Goal: Task Accomplishment & Management: Use online tool/utility

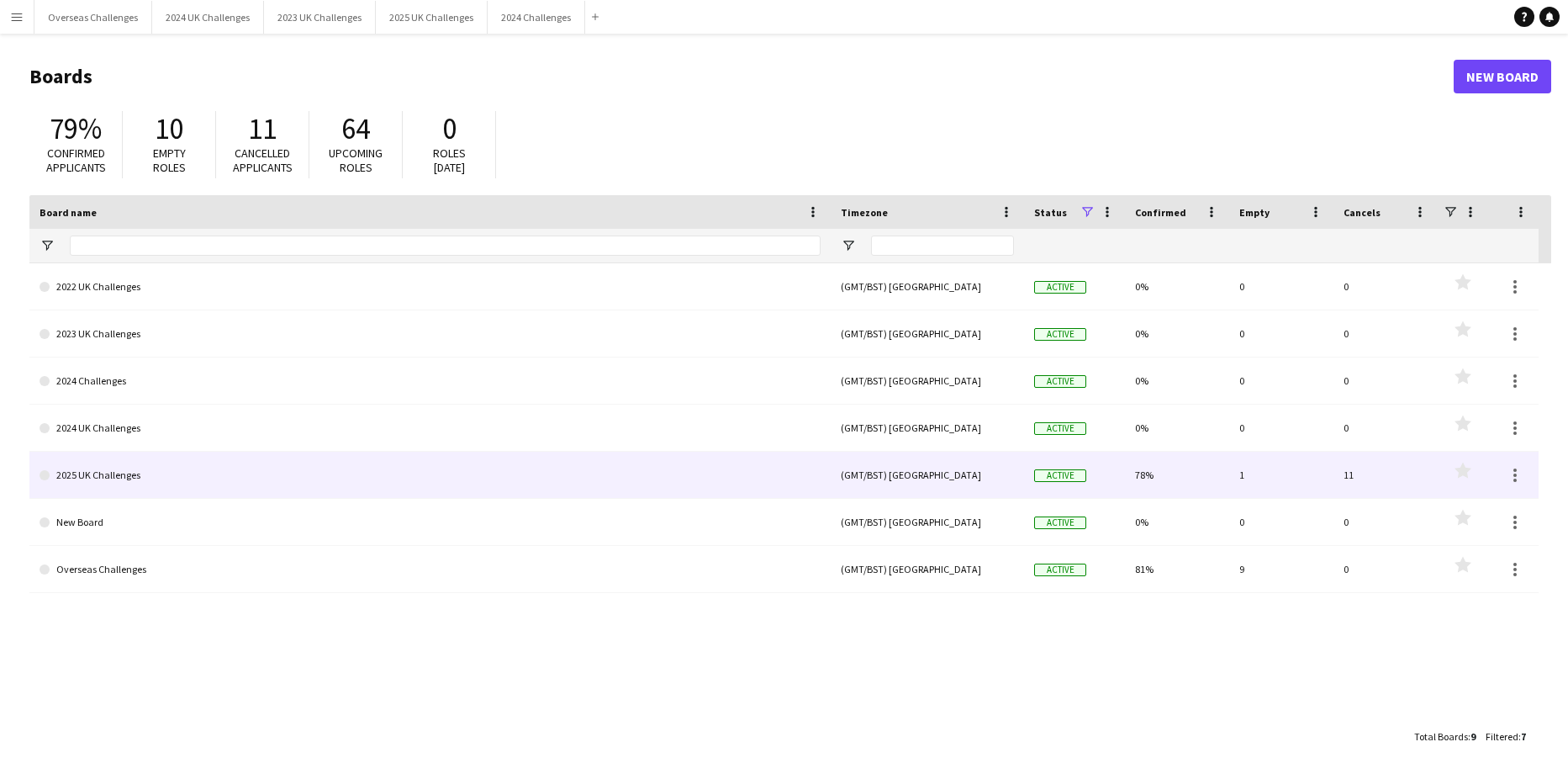
click at [95, 470] on link "2025 UK Challenges" at bounding box center [430, 476] width 781 height 47
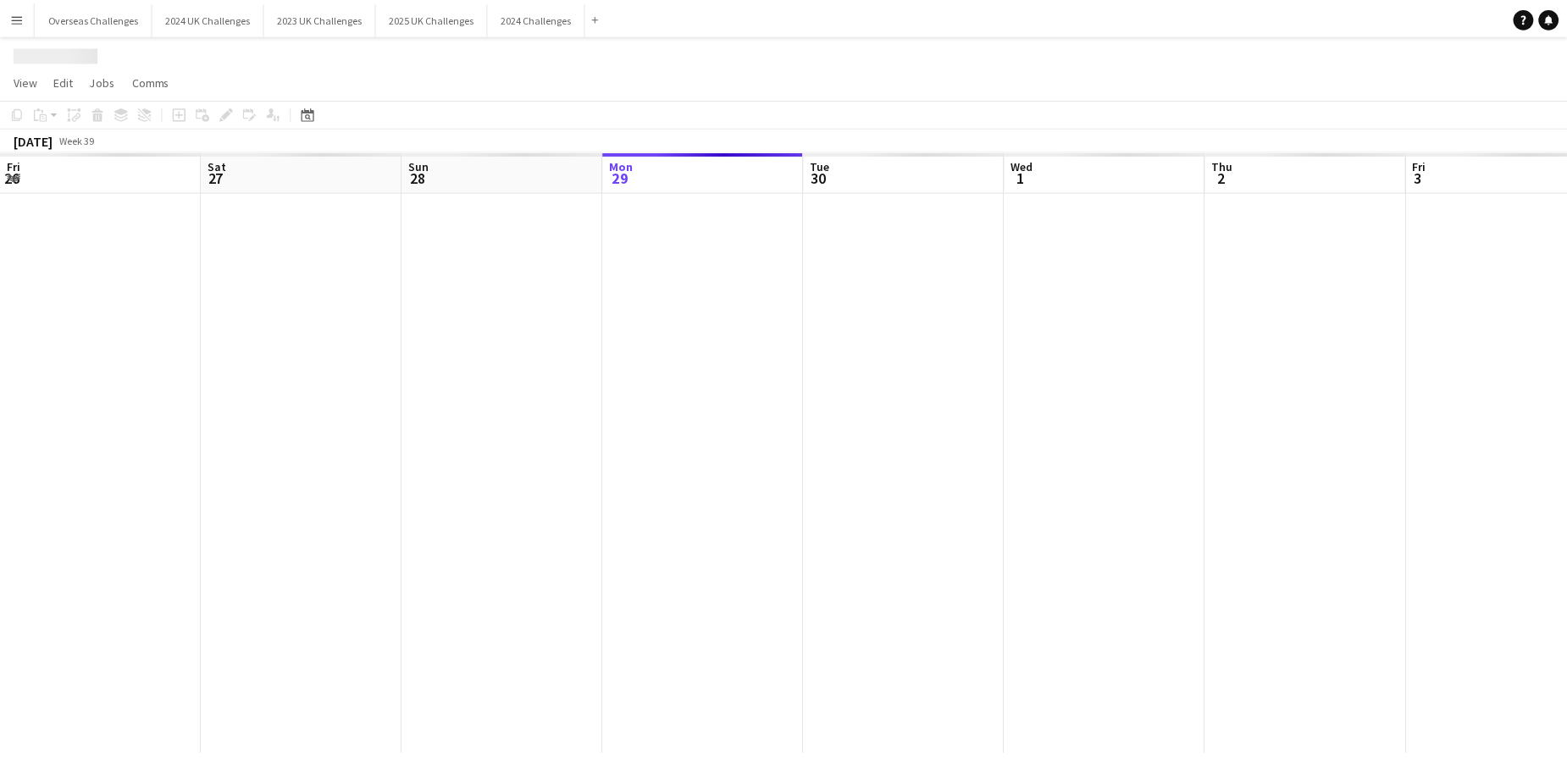
scroll to position [0, 405]
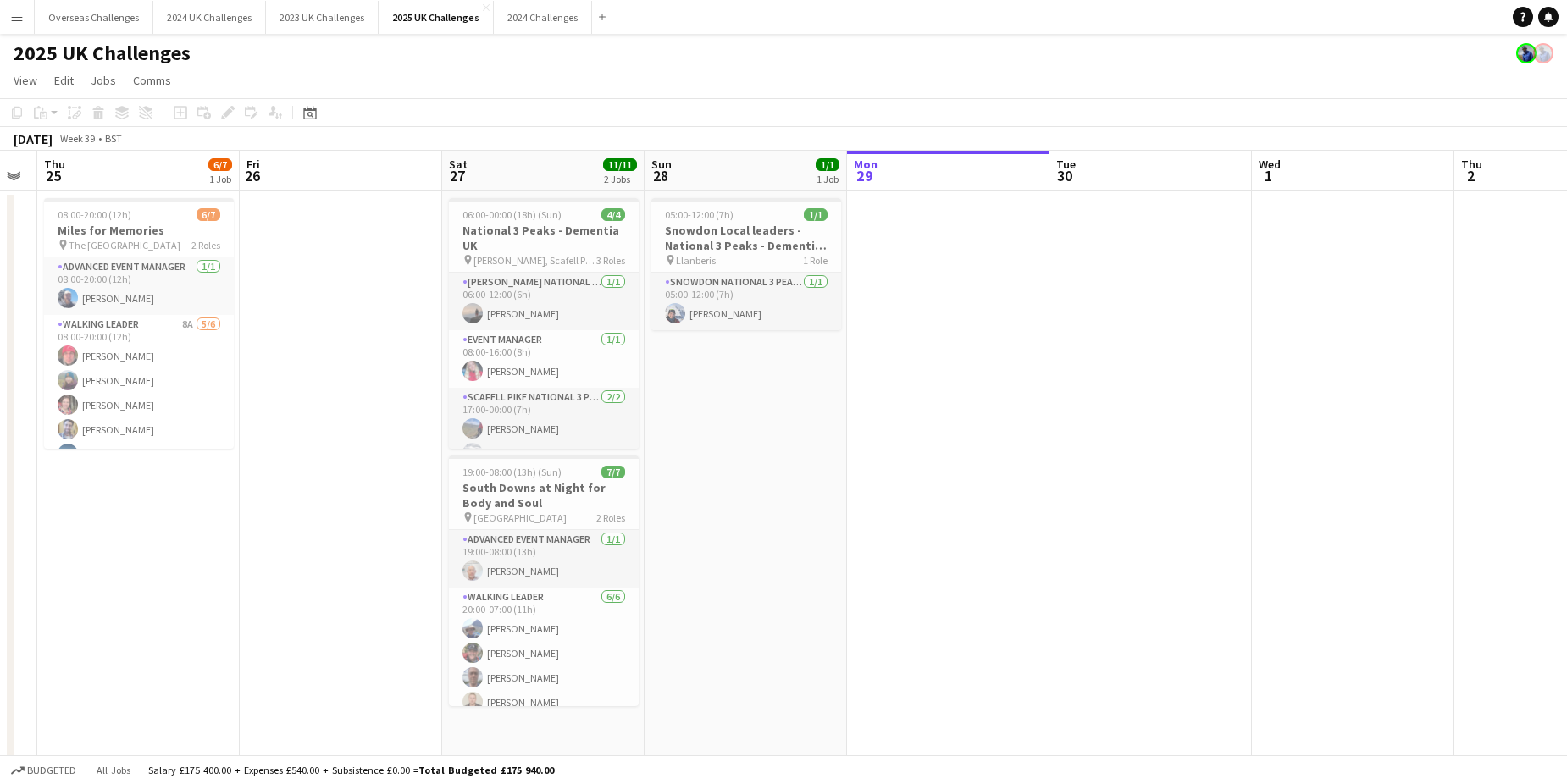
drag, startPoint x: 332, startPoint y: 519, endPoint x: 968, endPoint y: 487, distance: 636.8
click at [968, 487] on app-calendar-viewport "Tue 23 Wed 24 Thu 25 6/7 1 Job Fri 26 Sat 27 11/11 2 Jobs Sun 28 1/1 1 Job Mon …" at bounding box center [784, 612] width 1567 height 925
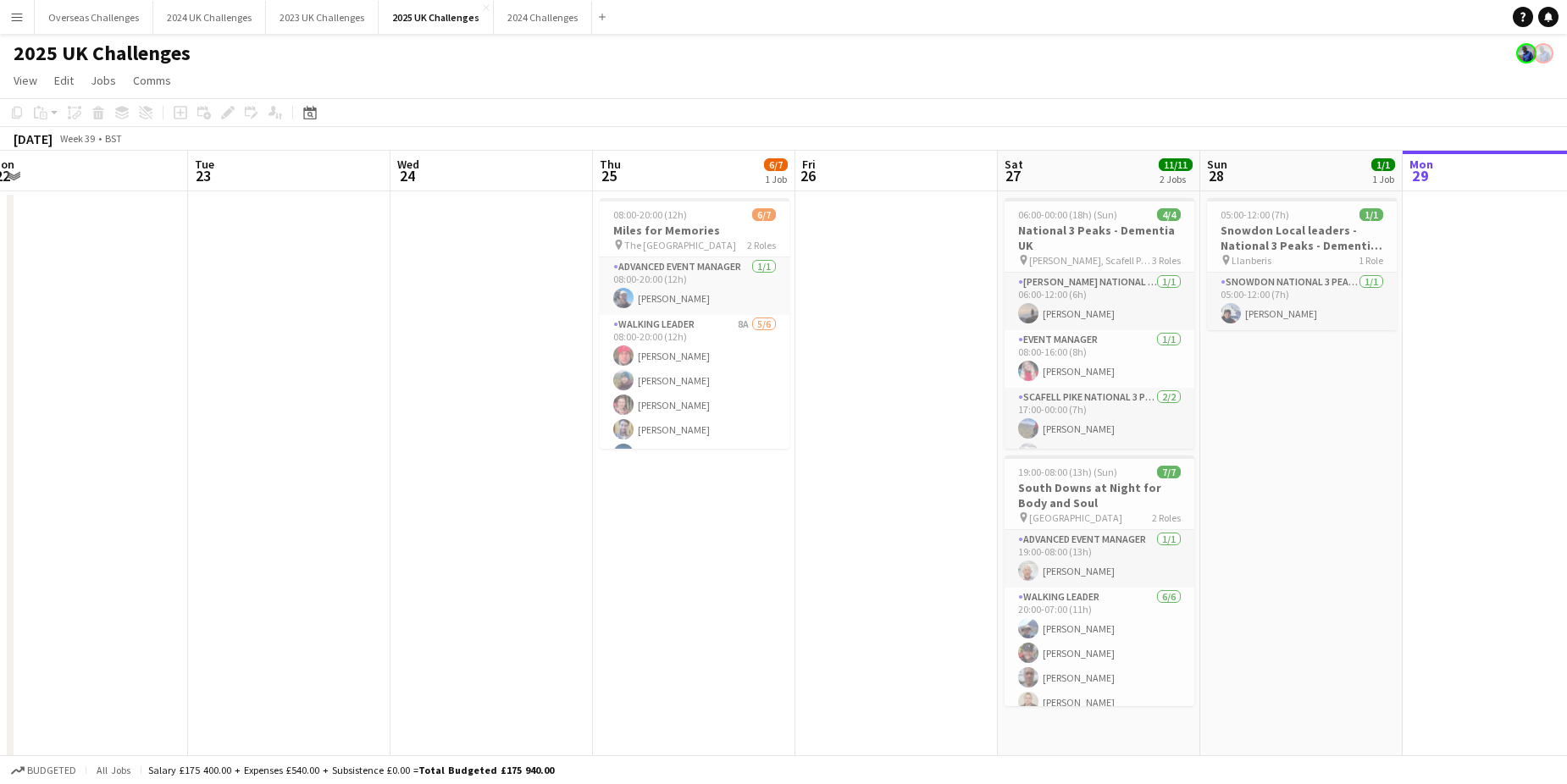
drag, startPoint x: 210, startPoint y: 512, endPoint x: 765, endPoint y: 506, distance: 555.0
click at [765, 506] on app-calendar-viewport "Sat 20 Sun 21 Mon 22 Tue 23 Wed 24 Thu 25 6/7 1 Job Fri 26 Sat 27 11/11 2 Jobs …" at bounding box center [784, 612] width 1567 height 925
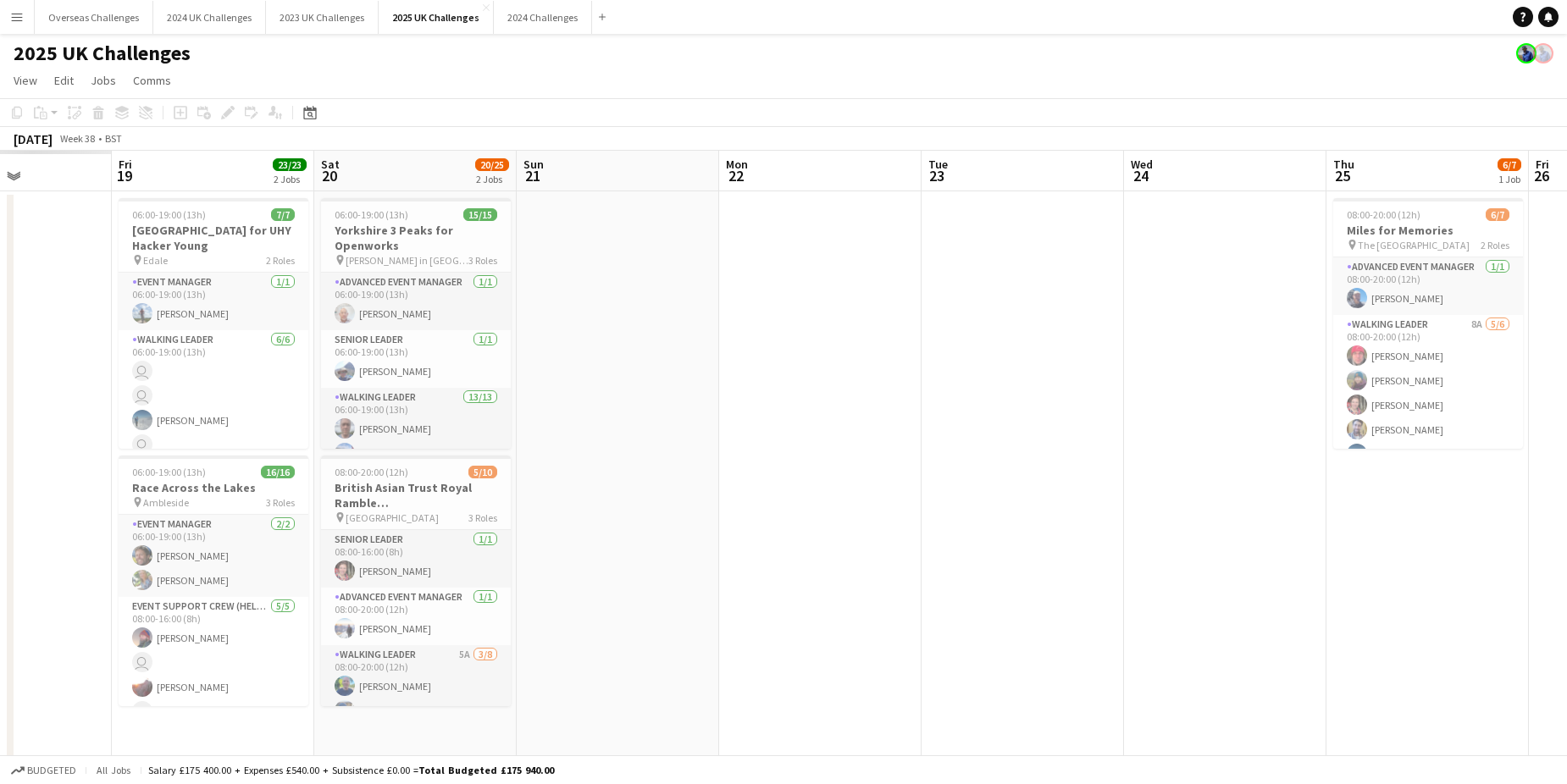
scroll to position [0, 505]
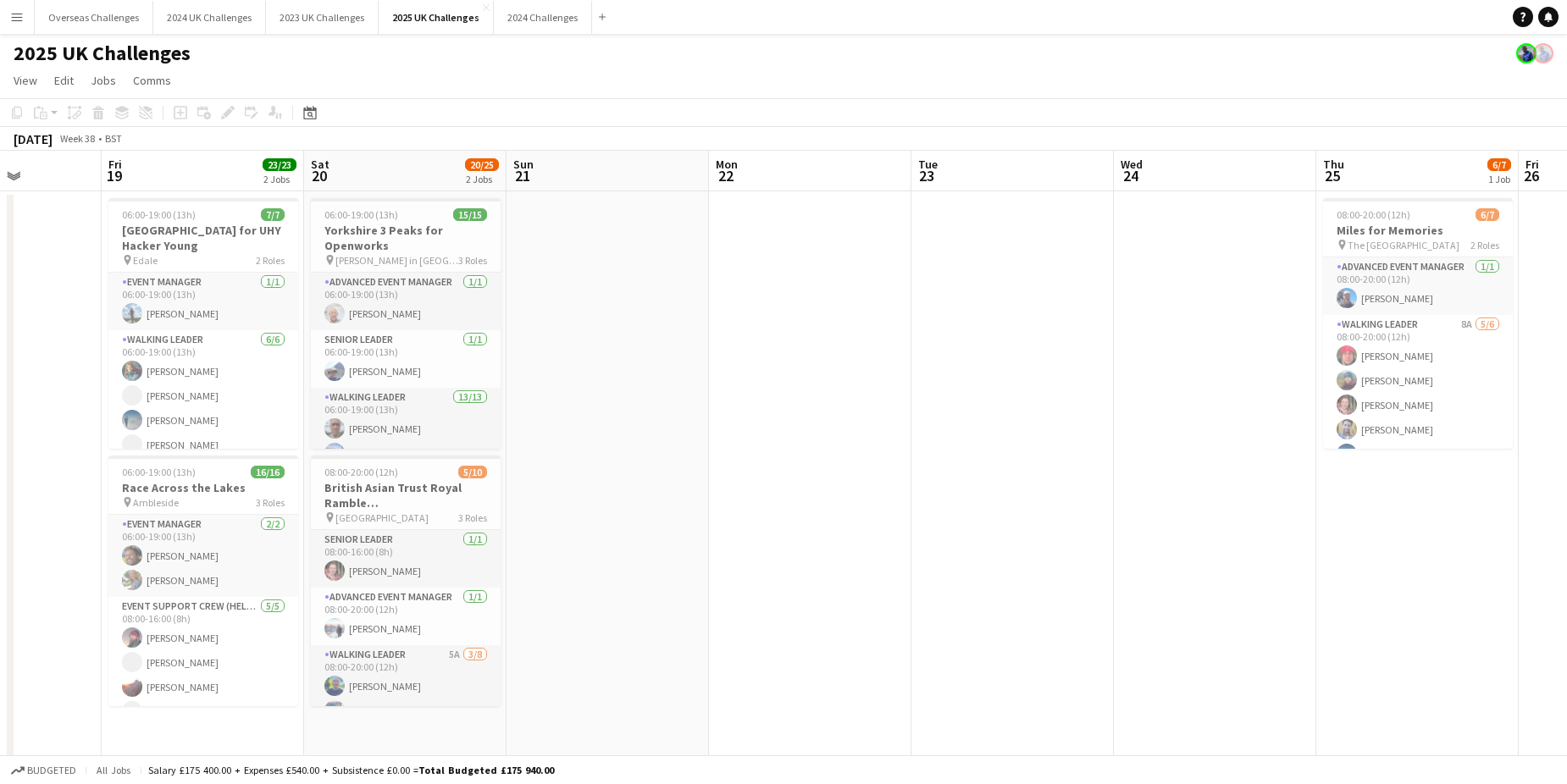
drag, startPoint x: 384, startPoint y: 434, endPoint x: 918, endPoint y: 421, distance: 534.2
click at [918, 421] on app-calendar-viewport "Tue 16 Wed 17 Thu 18 Fri 19 23/23 2 Jobs Sat 20 20/25 2 Jobs Sun 21 Mon 22 Tue …" at bounding box center [784, 612] width 1567 height 925
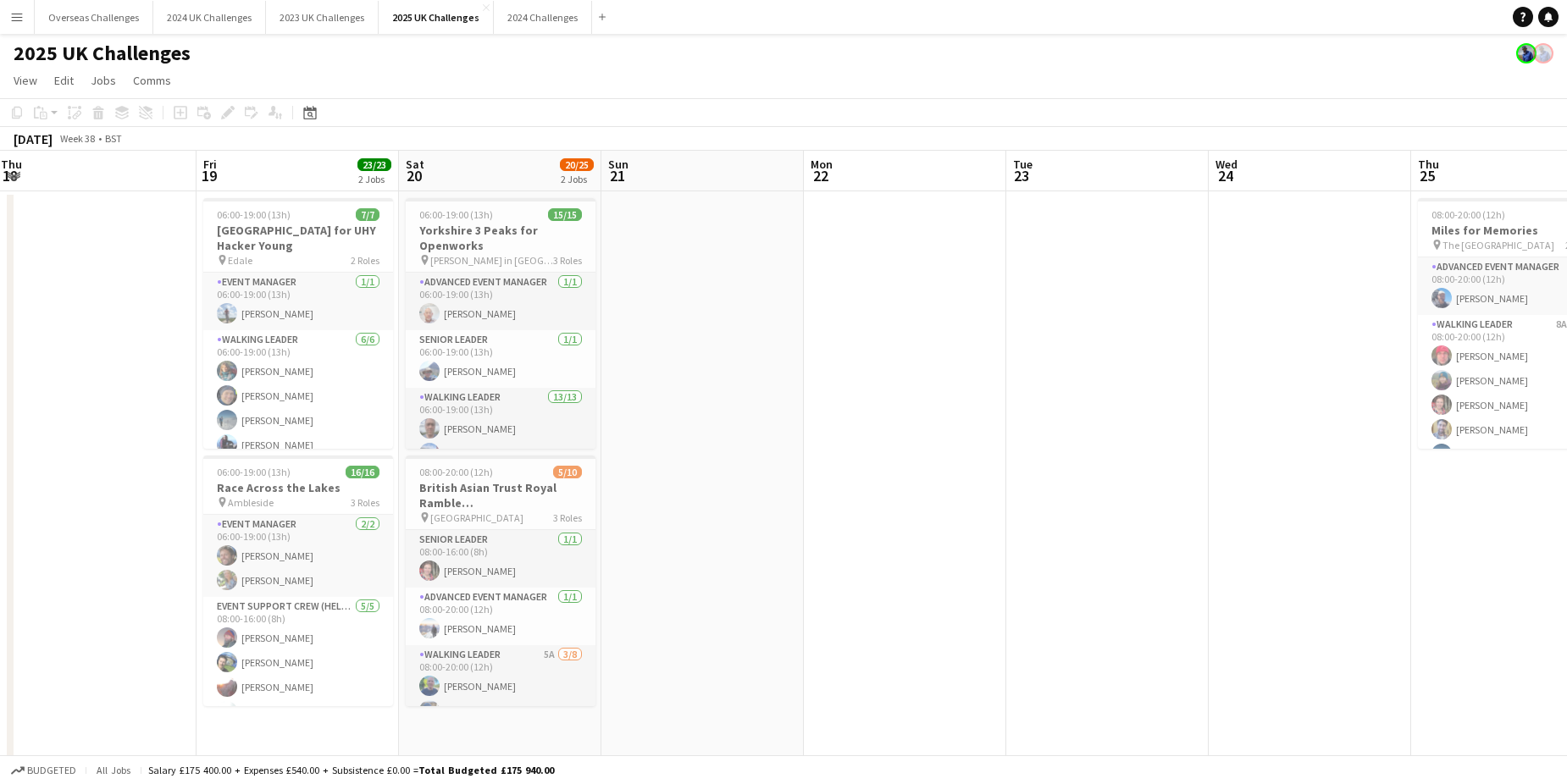
scroll to position [0, 404]
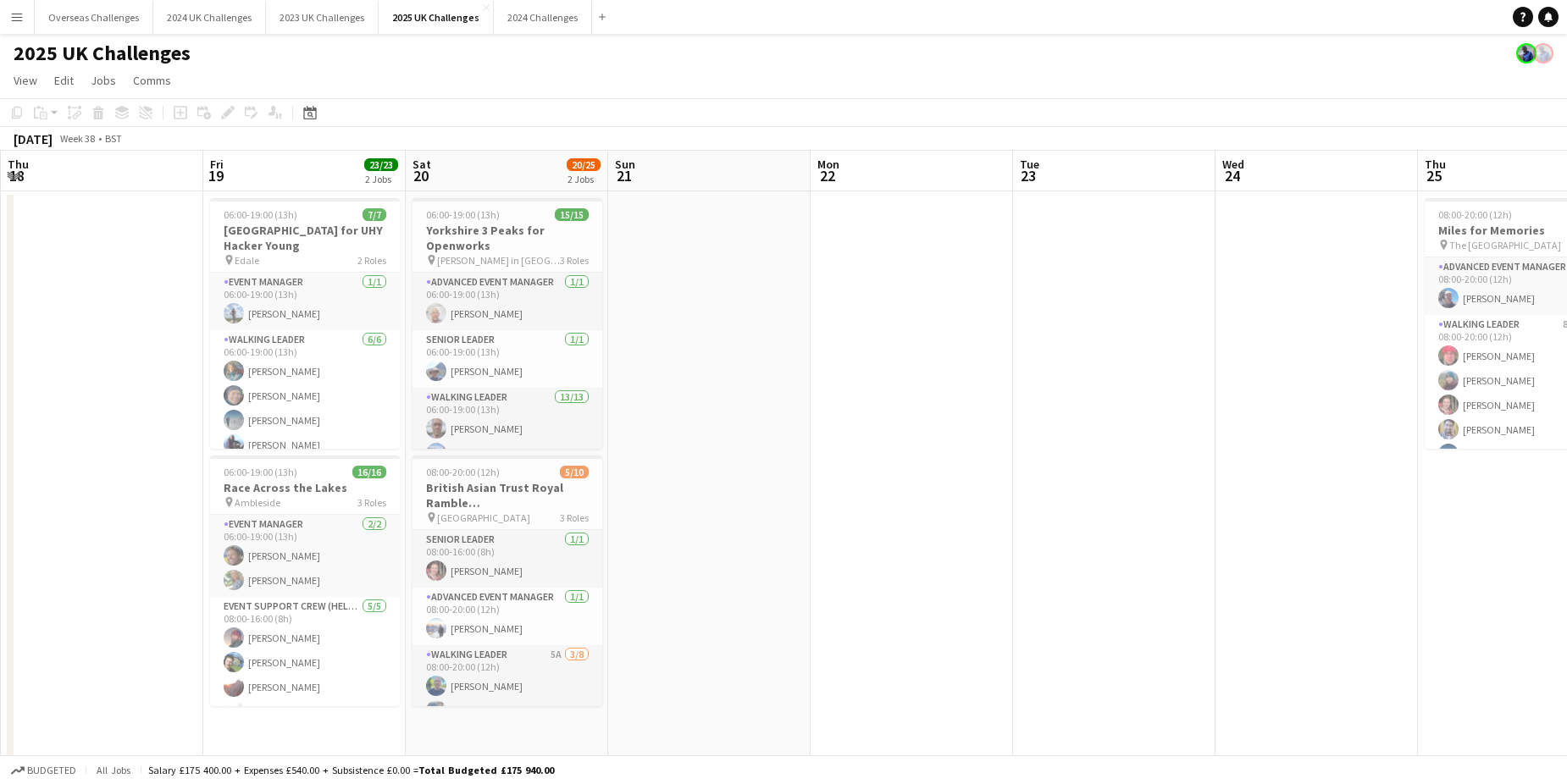
drag, startPoint x: 26, startPoint y: 368, endPoint x: 128, endPoint y: 368, distance: 102.0
click at [128, 368] on app-calendar-viewport "Tue 16 Wed 17 Thu 18 Fri 19 23/23 2 Jobs Sat 20 20/25 2 Jobs Sun 21 Mon 22 Tue …" at bounding box center [784, 612] width 1567 height 925
click at [85, 359] on app-date-cell at bounding box center [102, 594] width 202 height 806
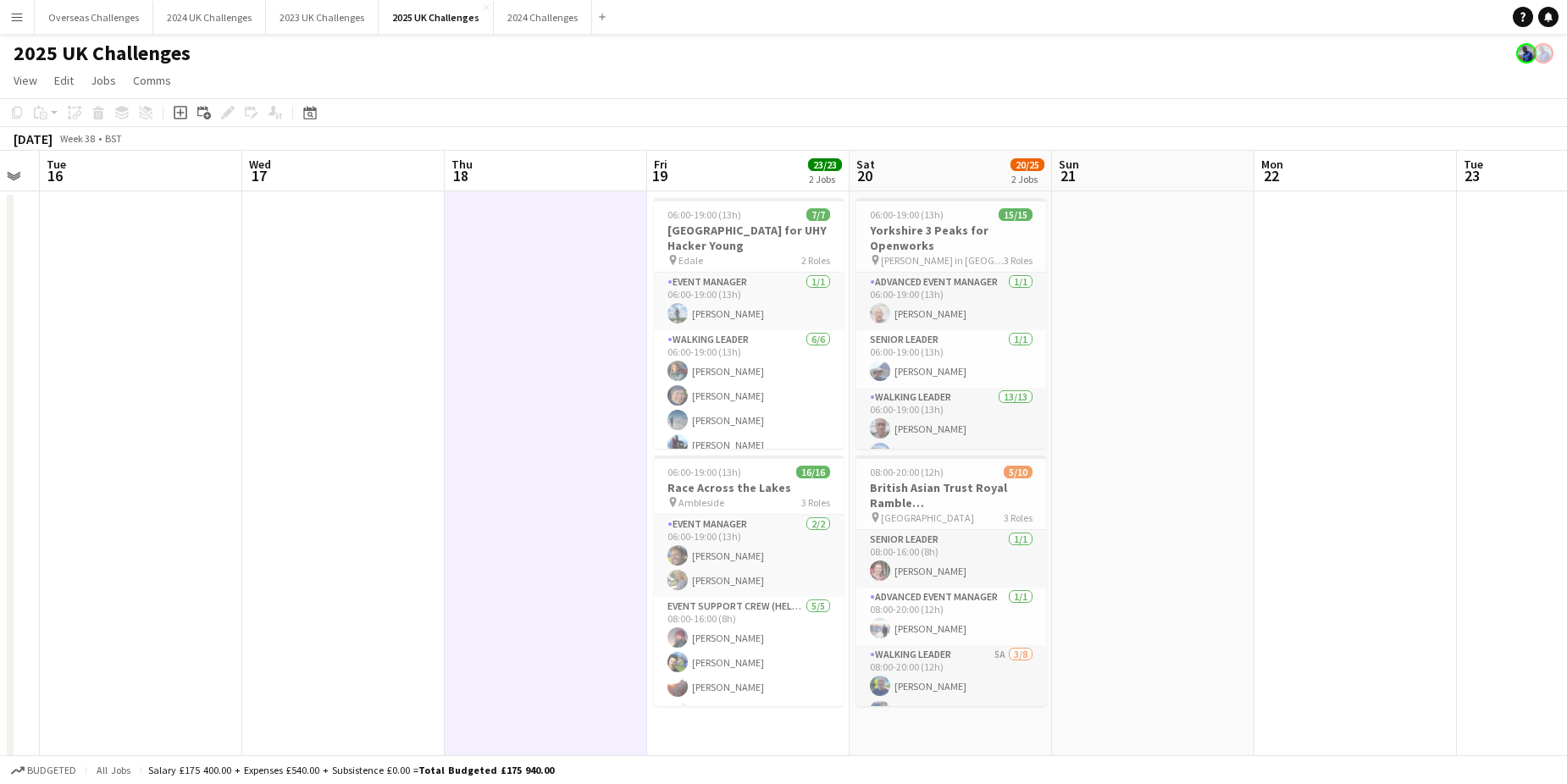
drag, startPoint x: 73, startPoint y: 357, endPoint x: 522, endPoint y: 344, distance: 449.2
click at [522, 344] on app-calendar-viewport "Sun 14 3/3 1 Job Mon 15 Tue 16 Wed 17 Thu 18 Fri 19 23/23 2 Jobs Sat 20 20/25 2…" at bounding box center [784, 612] width 1567 height 925
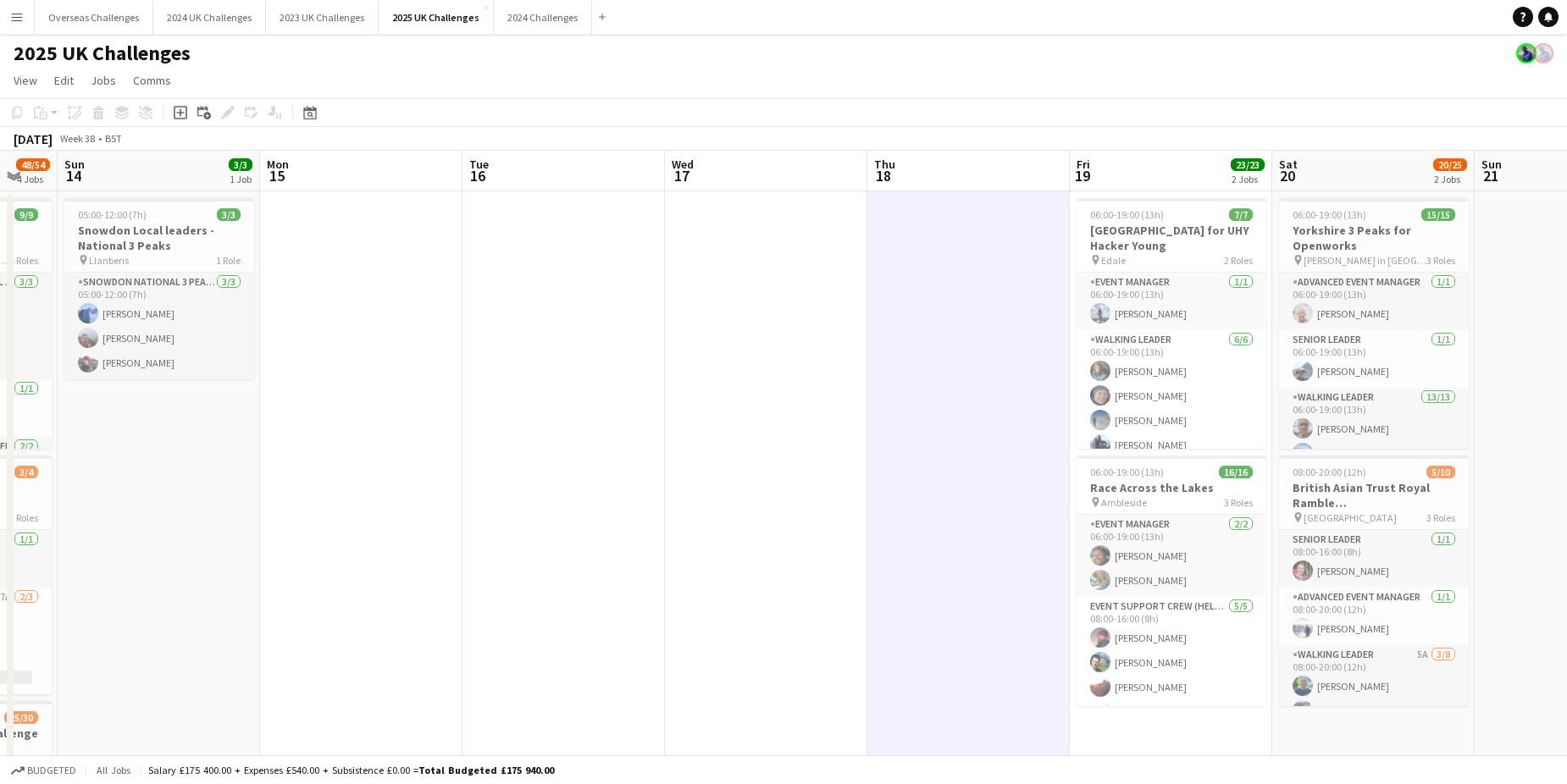
drag, startPoint x: 133, startPoint y: 414, endPoint x: 807, endPoint y: 429, distance: 674.2
click at [807, 429] on app-calendar-viewport "Fri 12 26/27 3 Jobs Sat 13 48/54 4 Jobs Sun 14 3/3 1 Job Mon 15 Tue 16 Wed 17 T…" at bounding box center [784, 736] width 1567 height 1171
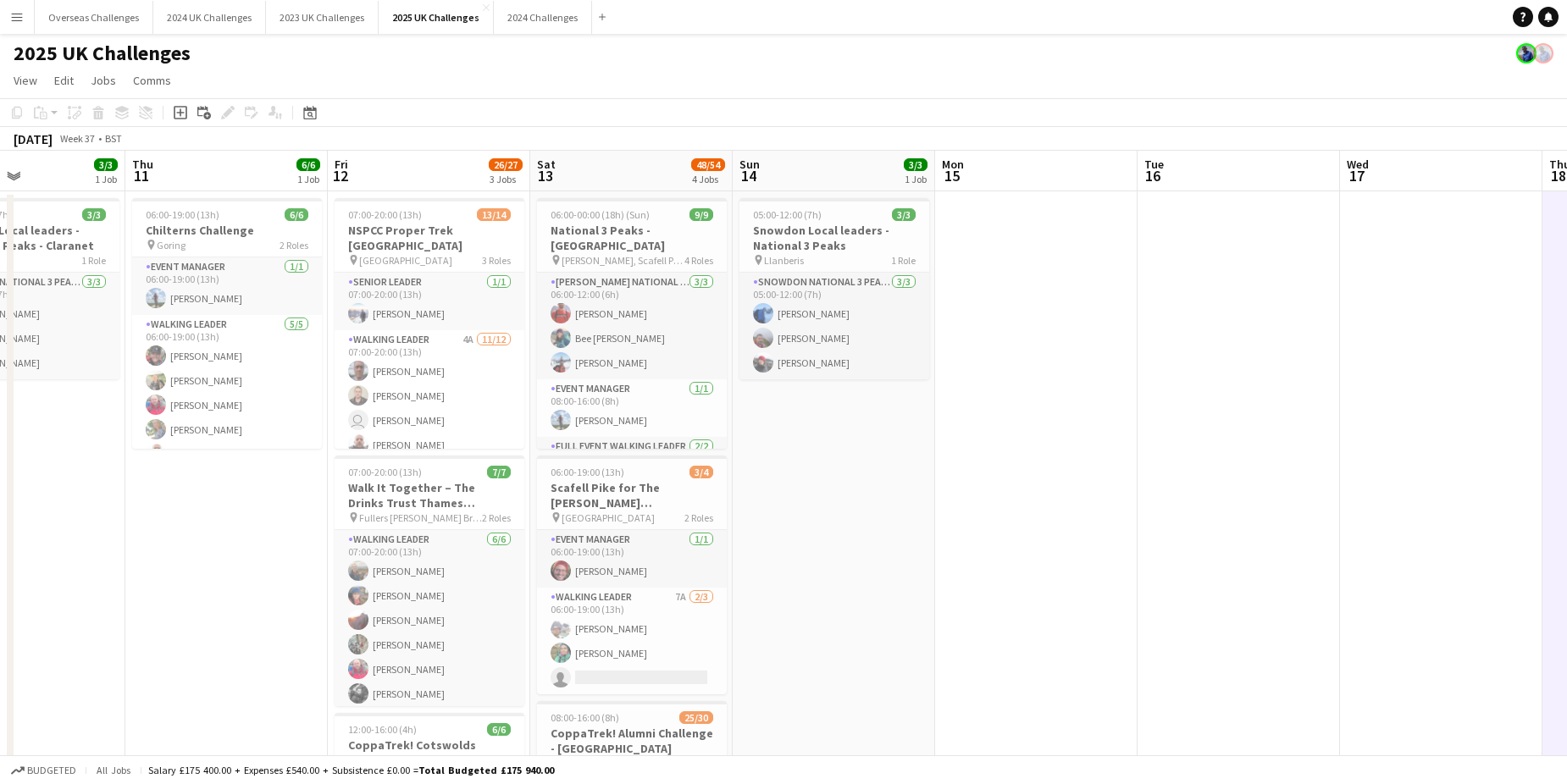
drag, startPoint x: 420, startPoint y: 467, endPoint x: 838, endPoint y: 496, distance: 419.0
click at [838, 496] on app-calendar-viewport "Mon 8 Tue 9 9/9 1 Job Wed 10 3/3 1 Job Thu 11 6/6 1 Job Fri 12 26/27 3 Jobs Sat…" at bounding box center [784, 736] width 1567 height 1171
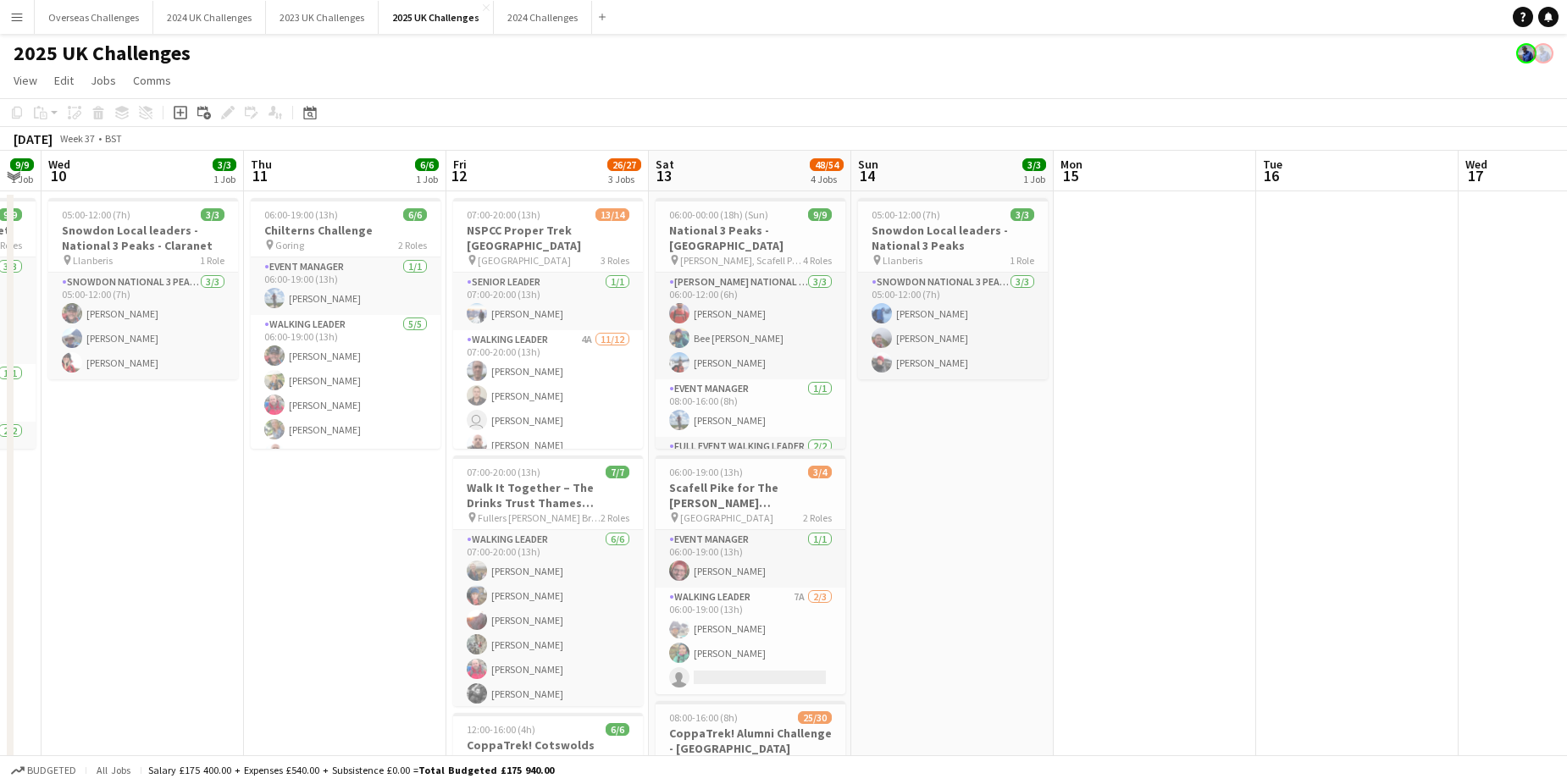
scroll to position [0, 476]
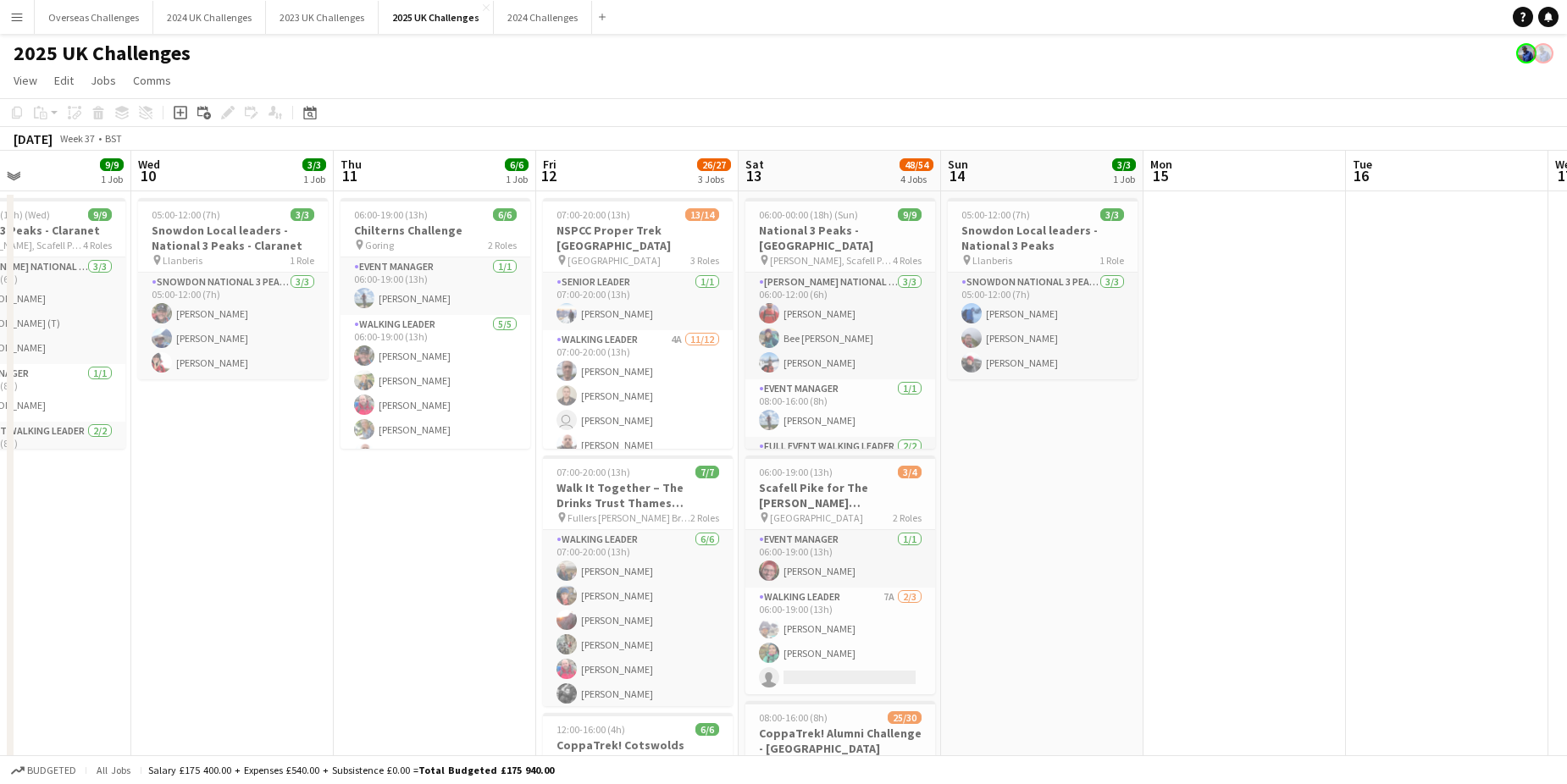
drag, startPoint x: 31, startPoint y: 514, endPoint x: 239, endPoint y: 523, distance: 208.2
click at [239, 523] on app-calendar-viewport "Sun 7 23/23 2 Jobs Mon 8 Tue 9 9/9 1 Job Wed 10 3/3 1 Job Thu 11 6/6 1 Job Fri …" at bounding box center [784, 736] width 1567 height 1171
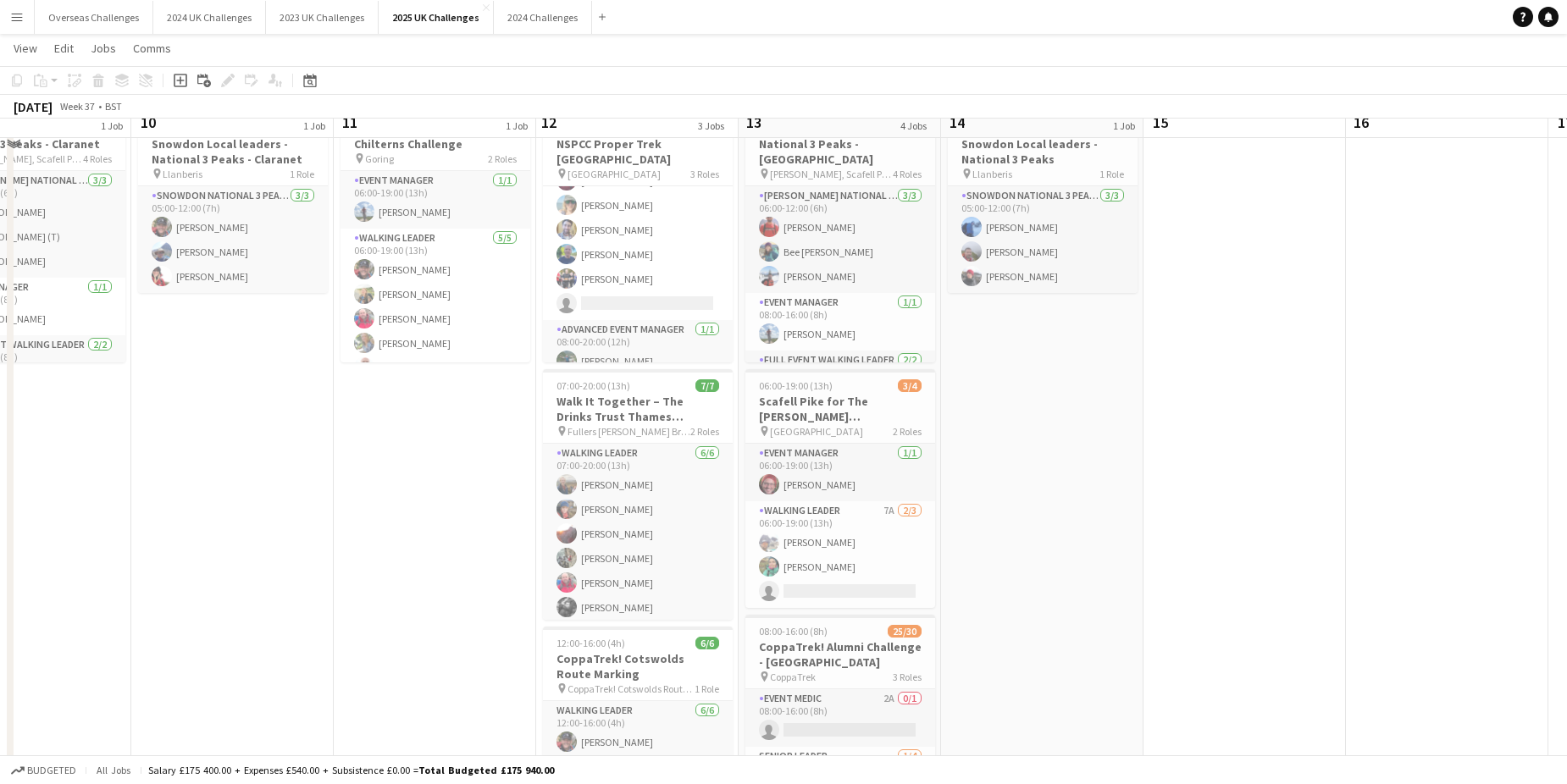
scroll to position [0, 0]
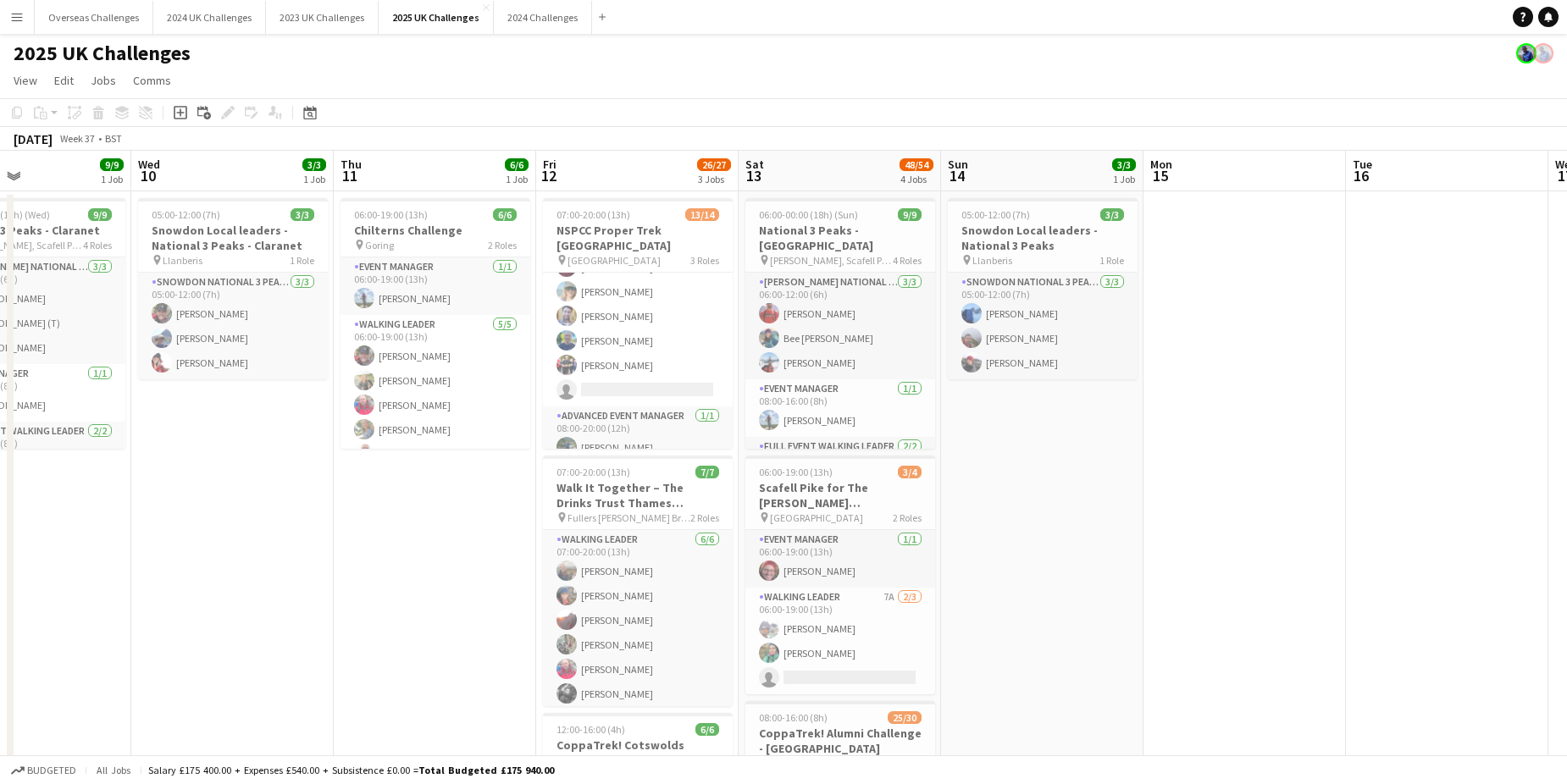
click at [185, 546] on app-date-cell "05:00-12:00 (7h) 3/3 Snowdon Local leaders - National 3 Peaks - Claranet pin Ll…" at bounding box center [232, 717] width 202 height 1053
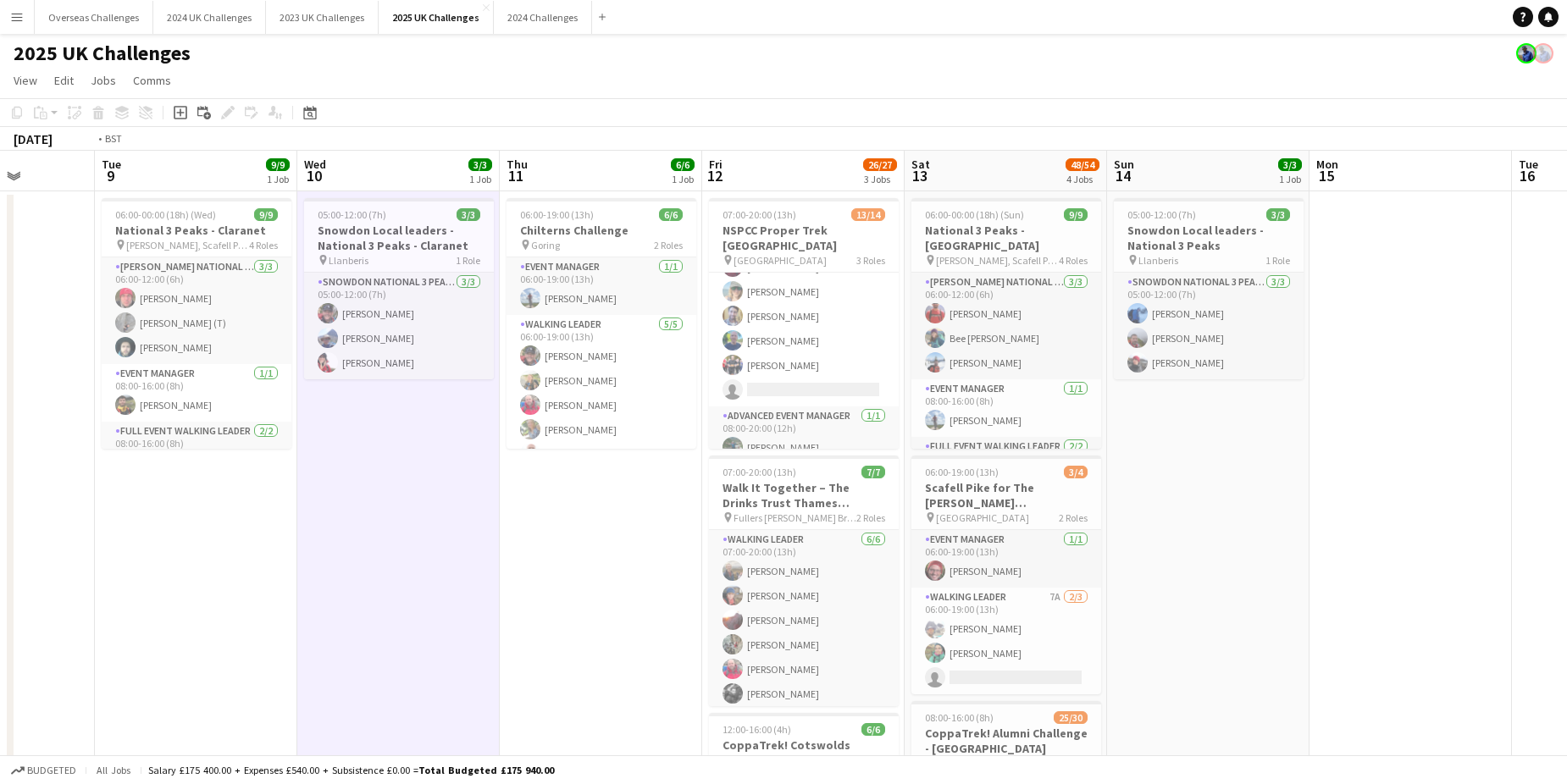
drag, startPoint x: 247, startPoint y: 532, endPoint x: 585, endPoint y: 536, distance: 338.0
click at [585, 536] on app-calendar-viewport "Sat 6 Sun 7 23/23 2 Jobs Mon 8 Tue 9 9/9 1 Job Wed 10 3/3 1 Job Thu 11 6/6 1 Jo…" at bounding box center [784, 736] width 1567 height 1171
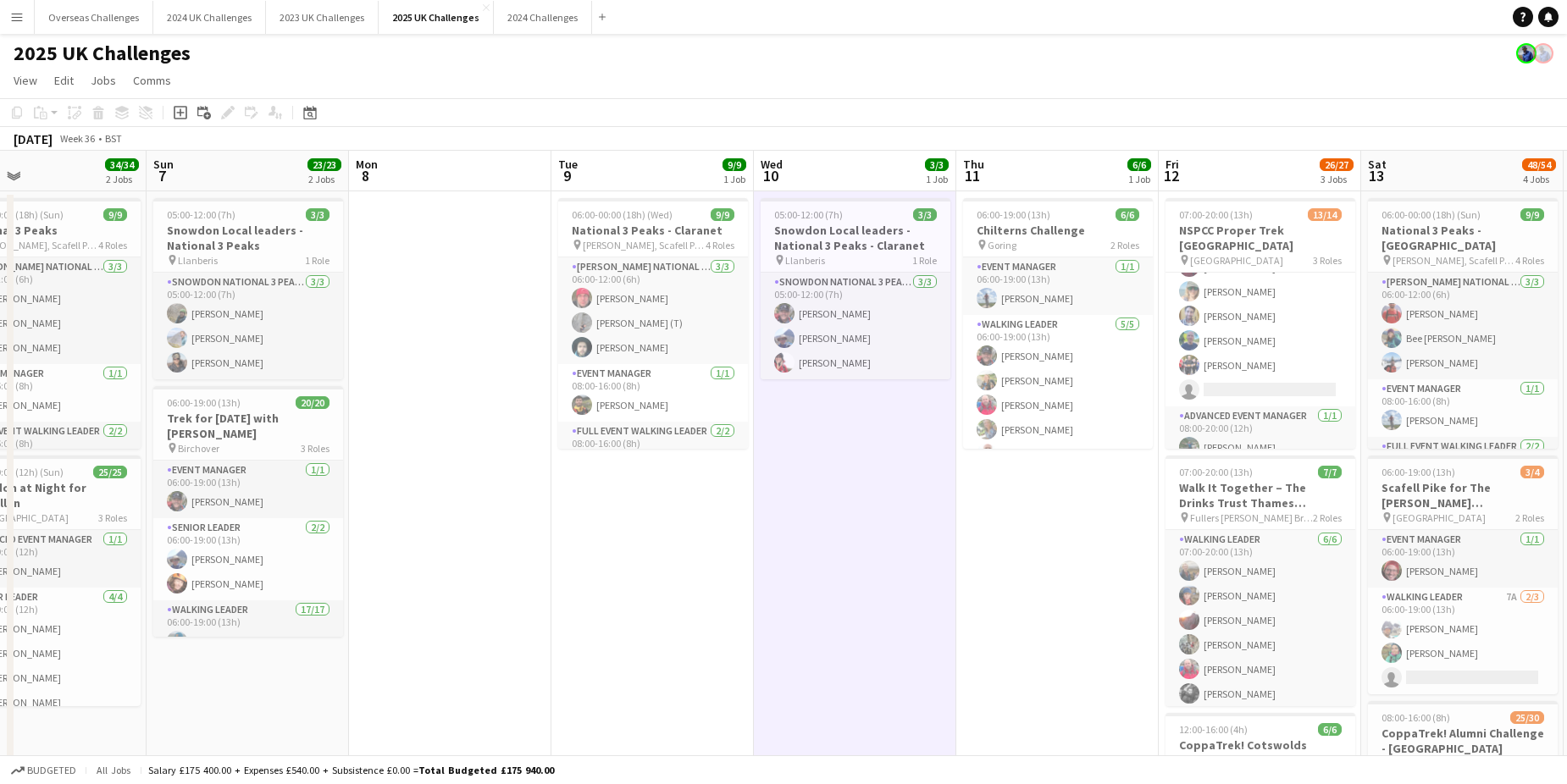
scroll to position [0, 366]
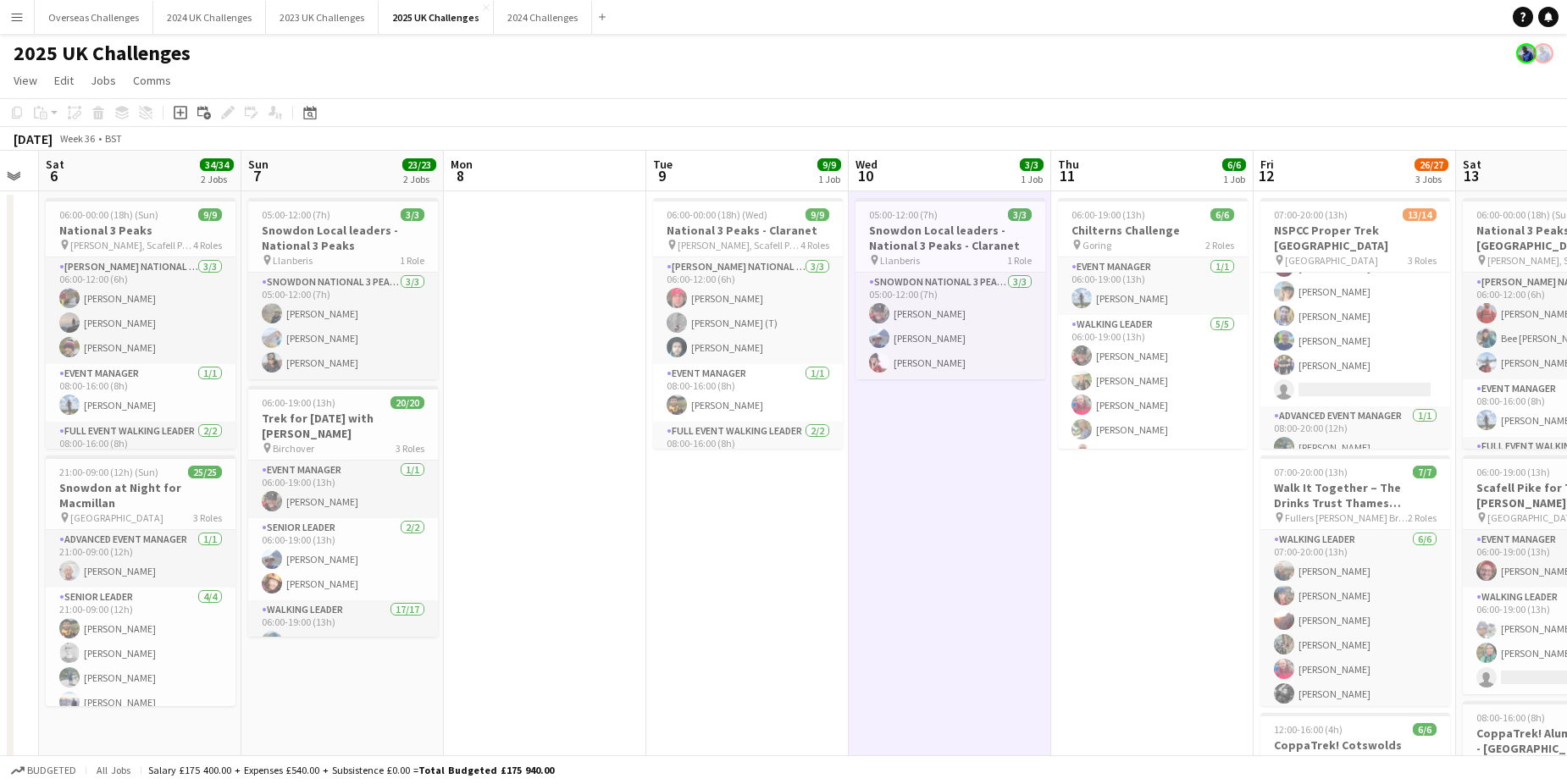
drag, startPoint x: 315, startPoint y: 565, endPoint x: 642, endPoint y: 578, distance: 327.3
click at [642, 578] on app-calendar-viewport "Thu 4 Fri 5 Sat 6 34/34 2 Jobs Sun 7 23/23 2 Jobs Mon 8 Tue 9 9/9 1 Job Wed 10 …" at bounding box center [784, 736] width 1567 height 1171
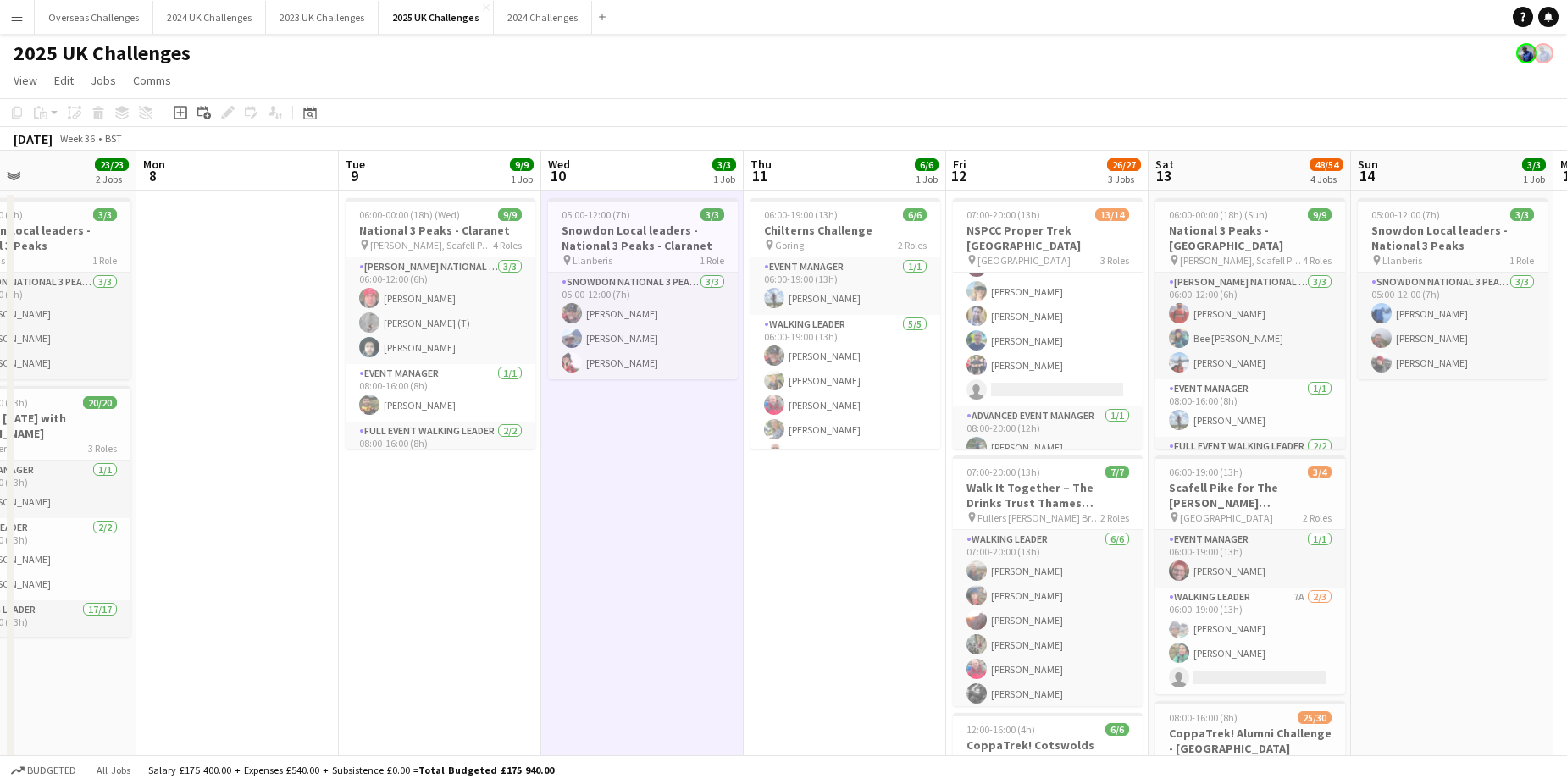
scroll to position [0, 680]
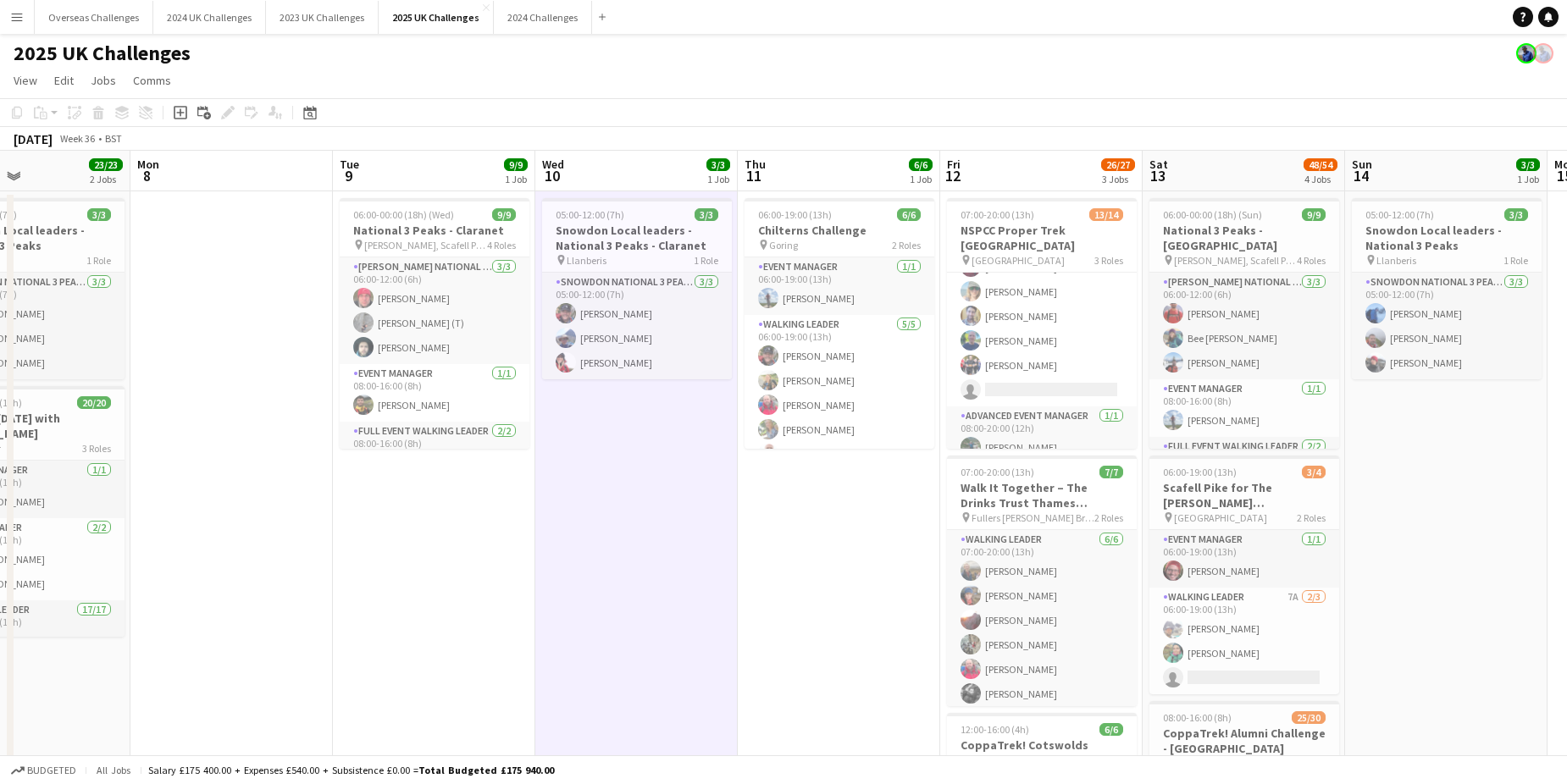
drag, startPoint x: 1118, startPoint y: 564, endPoint x: 805, endPoint y: 569, distance: 313.0
click at [805, 569] on app-calendar-viewport "Thu 4 Fri 5 Sat 6 34/34 2 Jobs Sun 7 23/23 2 Jobs Mon 8 Tue 9 9/9 1 Job Wed 10 …" at bounding box center [784, 736] width 1567 height 1171
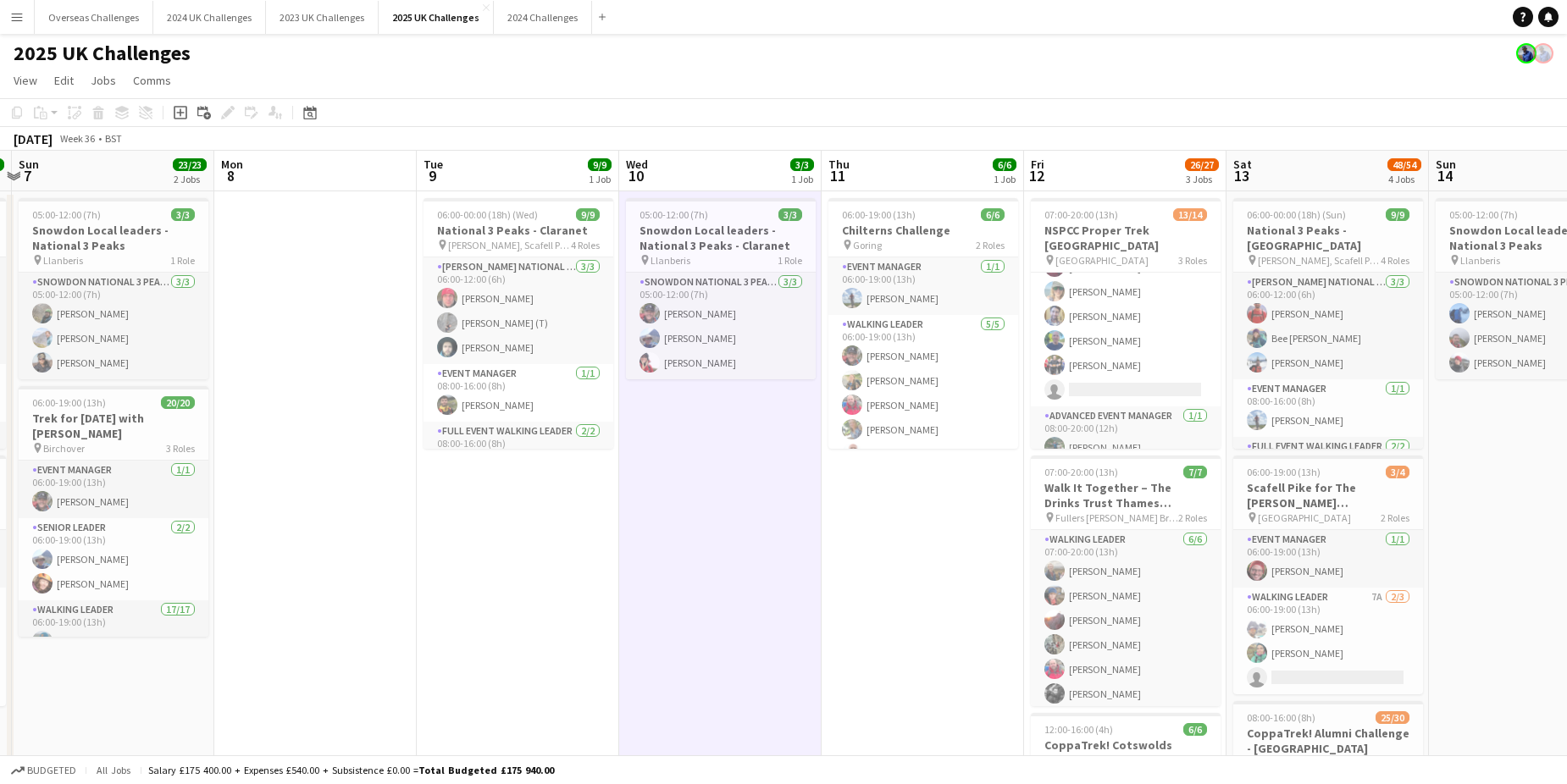
scroll to position [0, 586]
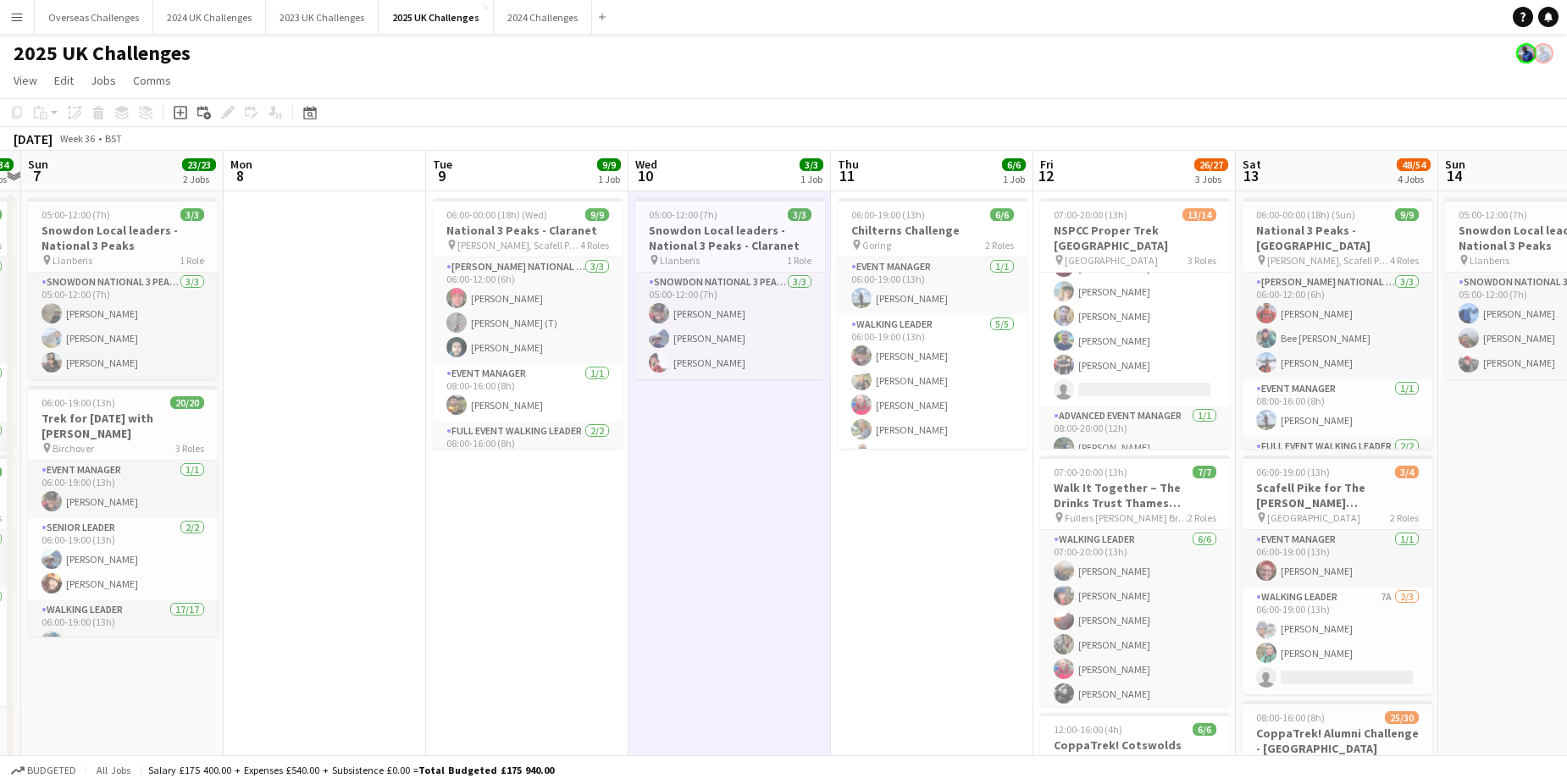
drag, startPoint x: 547, startPoint y: 630, endPoint x: 640, endPoint y: 624, distance: 93.2
click at [640, 624] on app-calendar-viewport "Thu 4 Fri 5 Sat 6 34/34 2 Jobs Sun 7 23/23 2 Jobs Mon 8 Tue 9 9/9 1 Job Wed 10 …" at bounding box center [784, 736] width 1567 height 1171
click at [354, 447] on app-date-cell at bounding box center [325, 717] width 202 height 1053
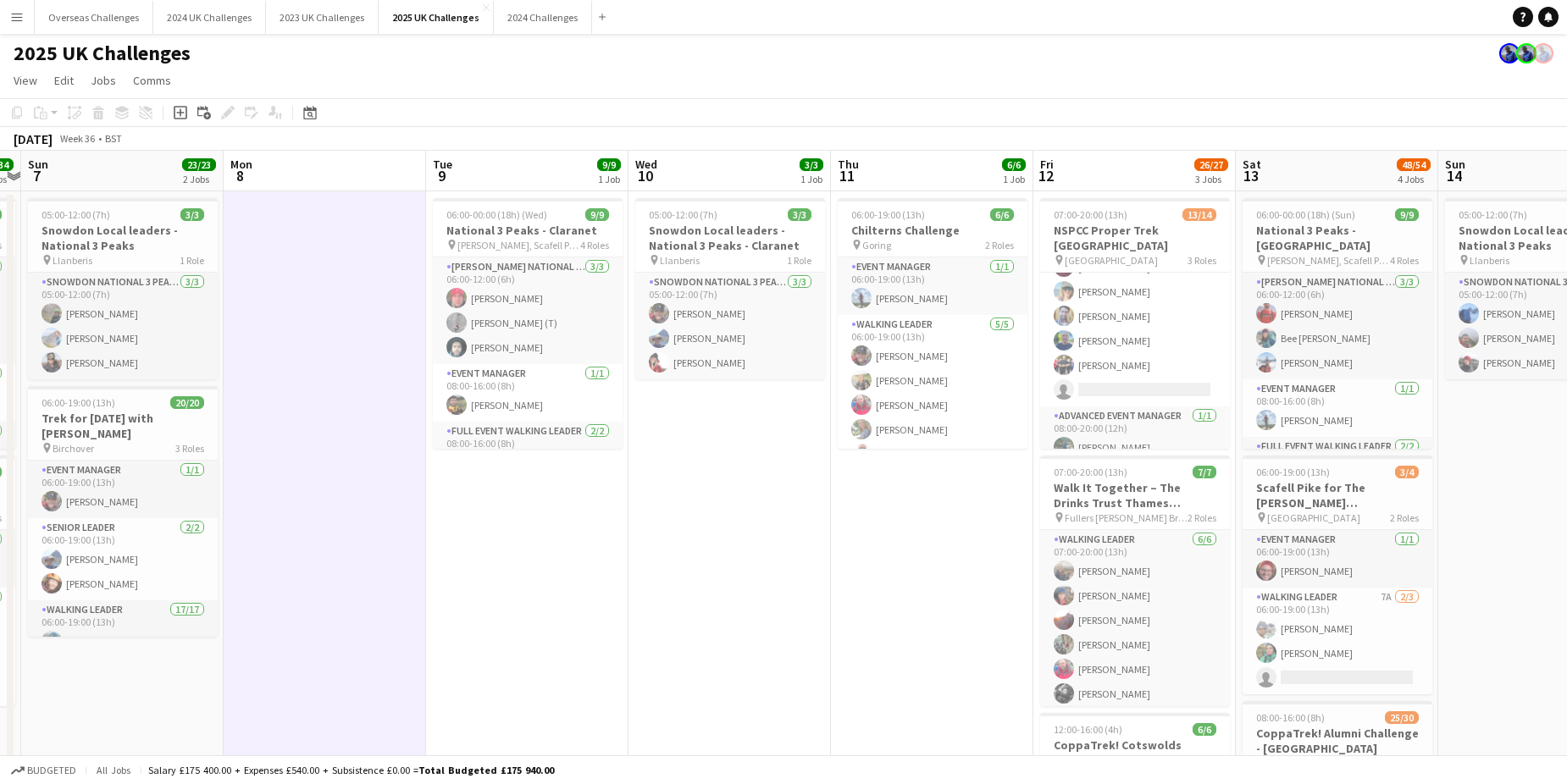
click at [886, 245] on span "Goring" at bounding box center [876, 245] width 29 height 12
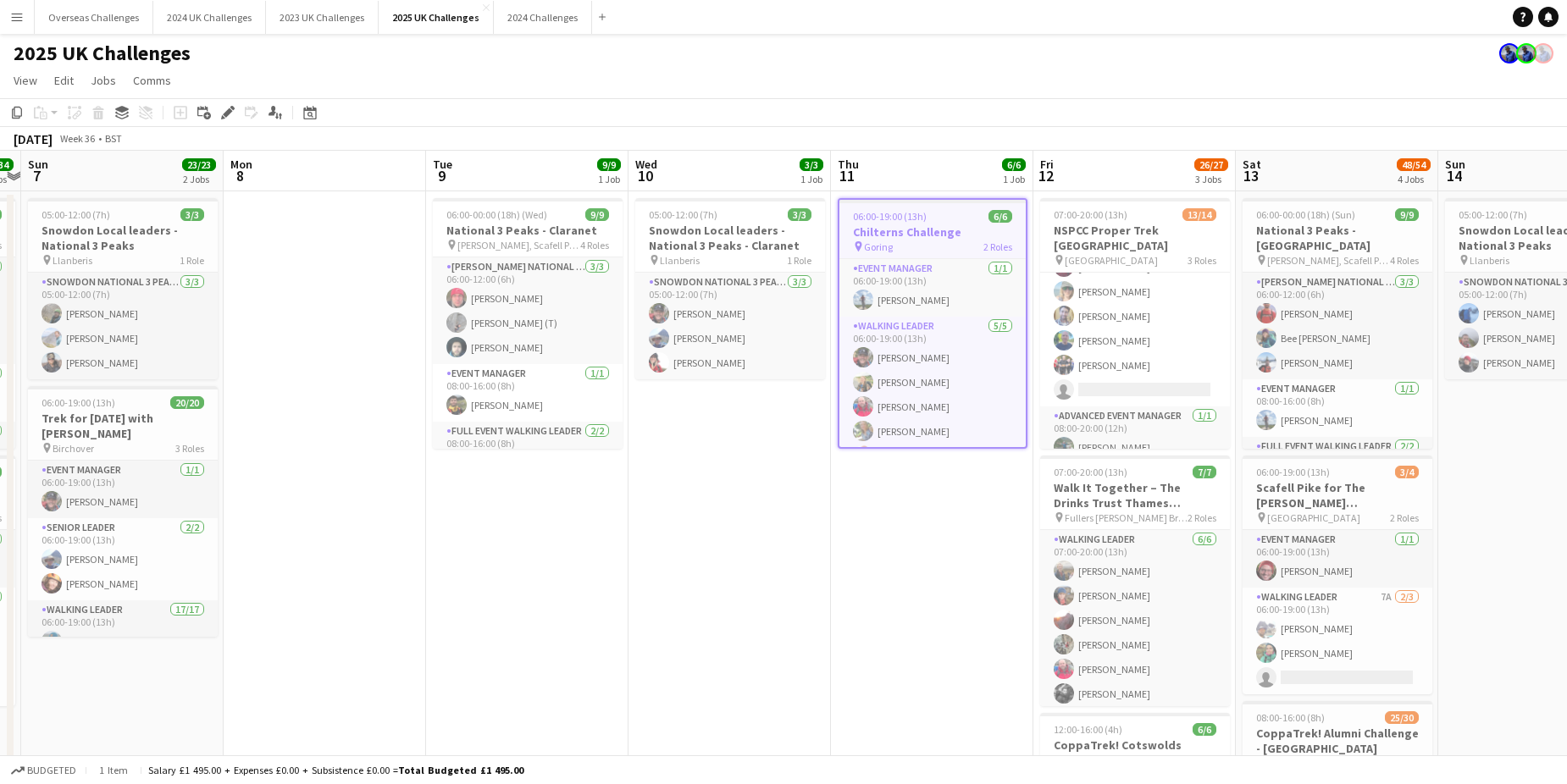
click at [235, 116] on div "Edit" at bounding box center [227, 112] width 20 height 20
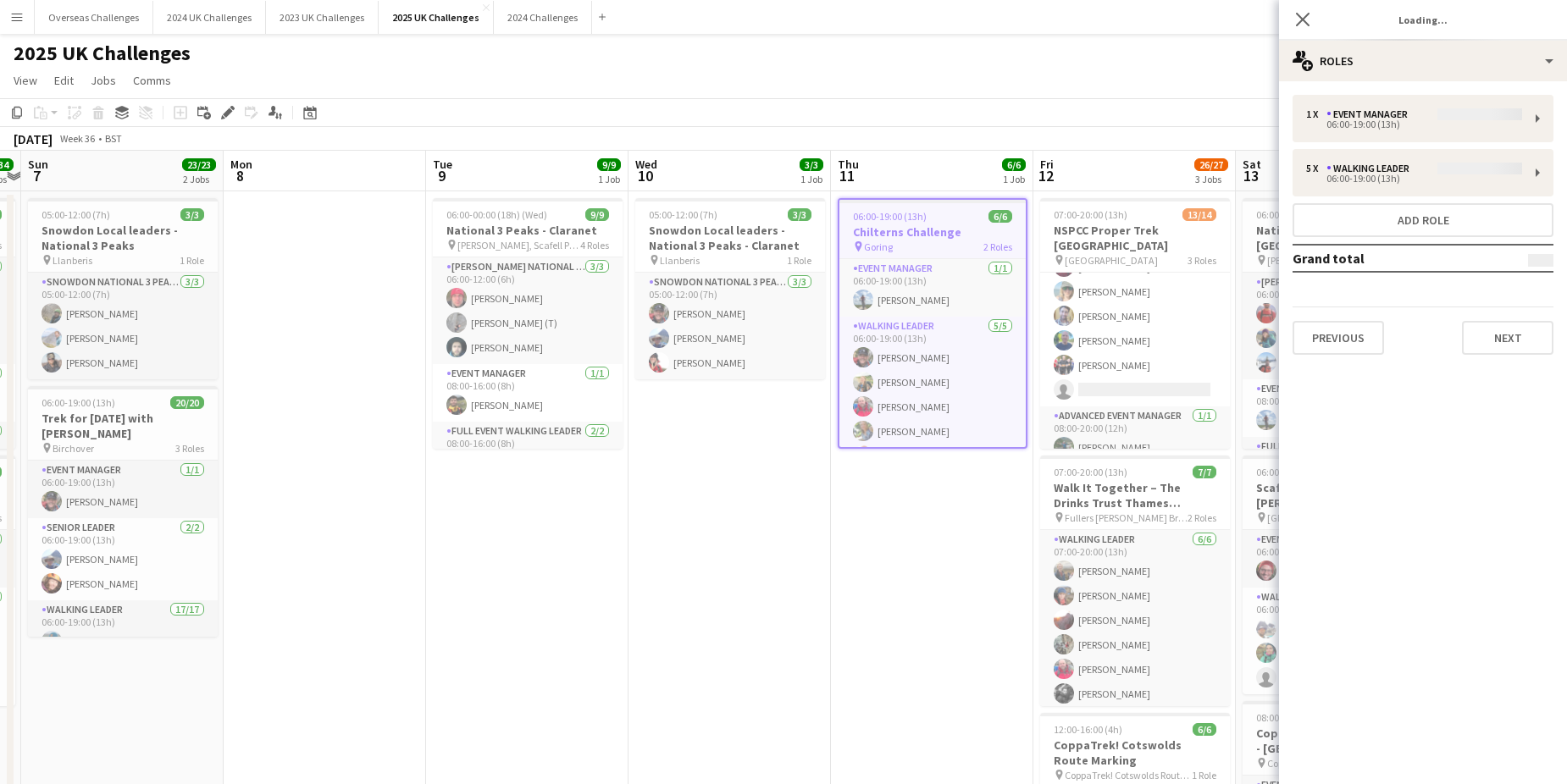
type input "**********"
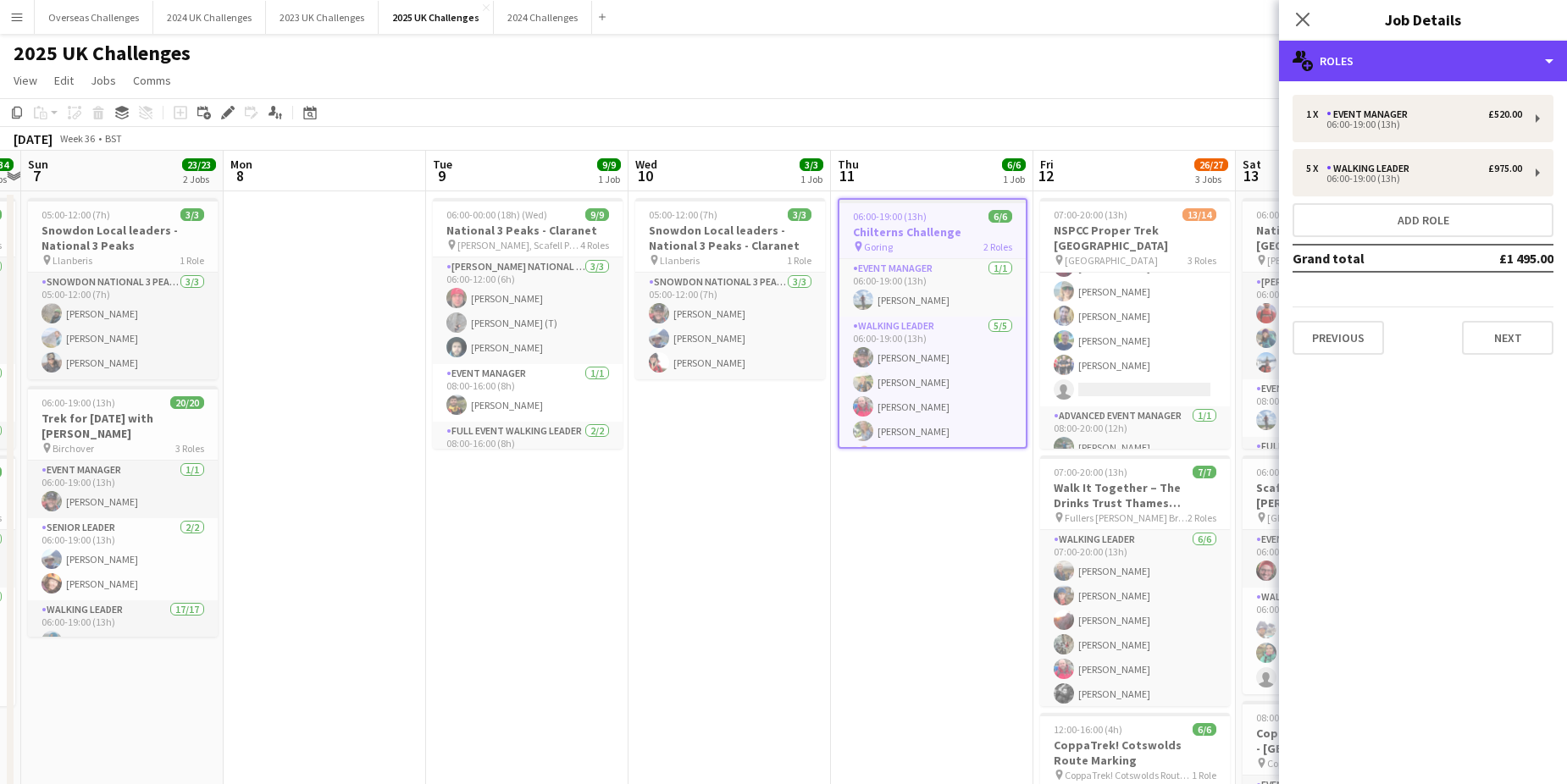
click at [1346, 62] on div "multiple-users-add Roles" at bounding box center [1423, 61] width 288 height 40
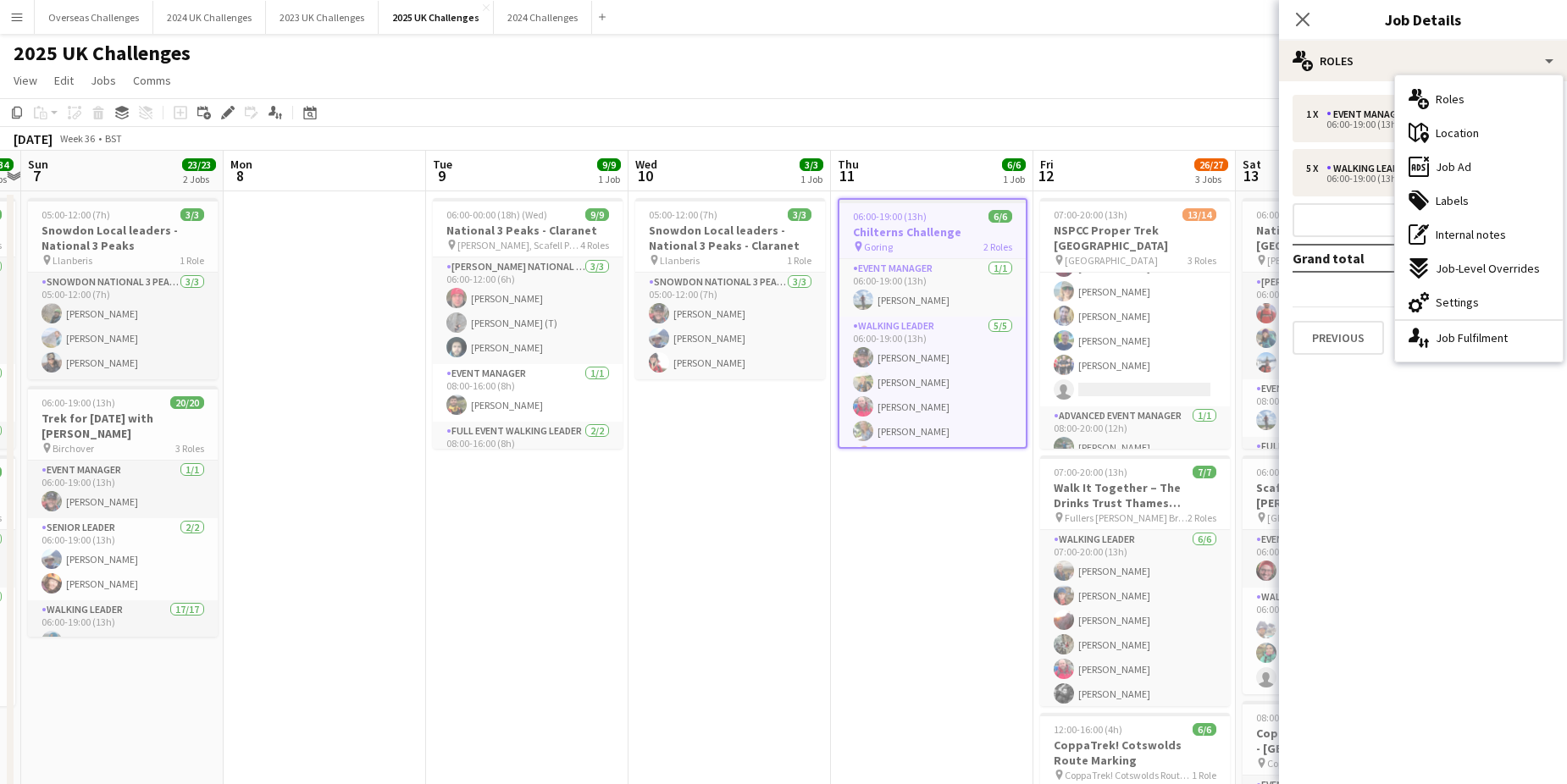
click at [1451, 161] on span "Job Ad" at bounding box center [1453, 166] width 35 height 15
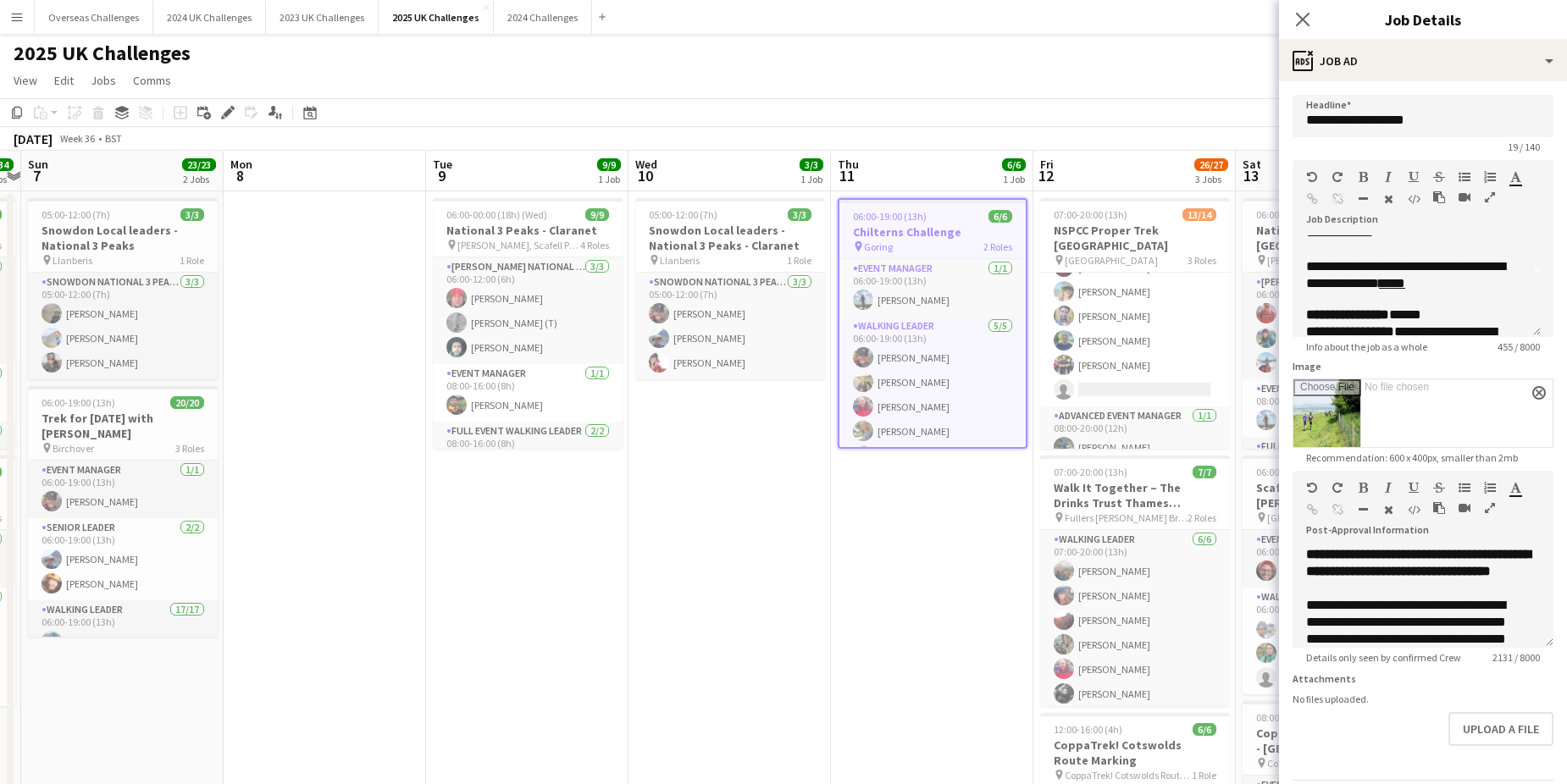
scroll to position [84, 0]
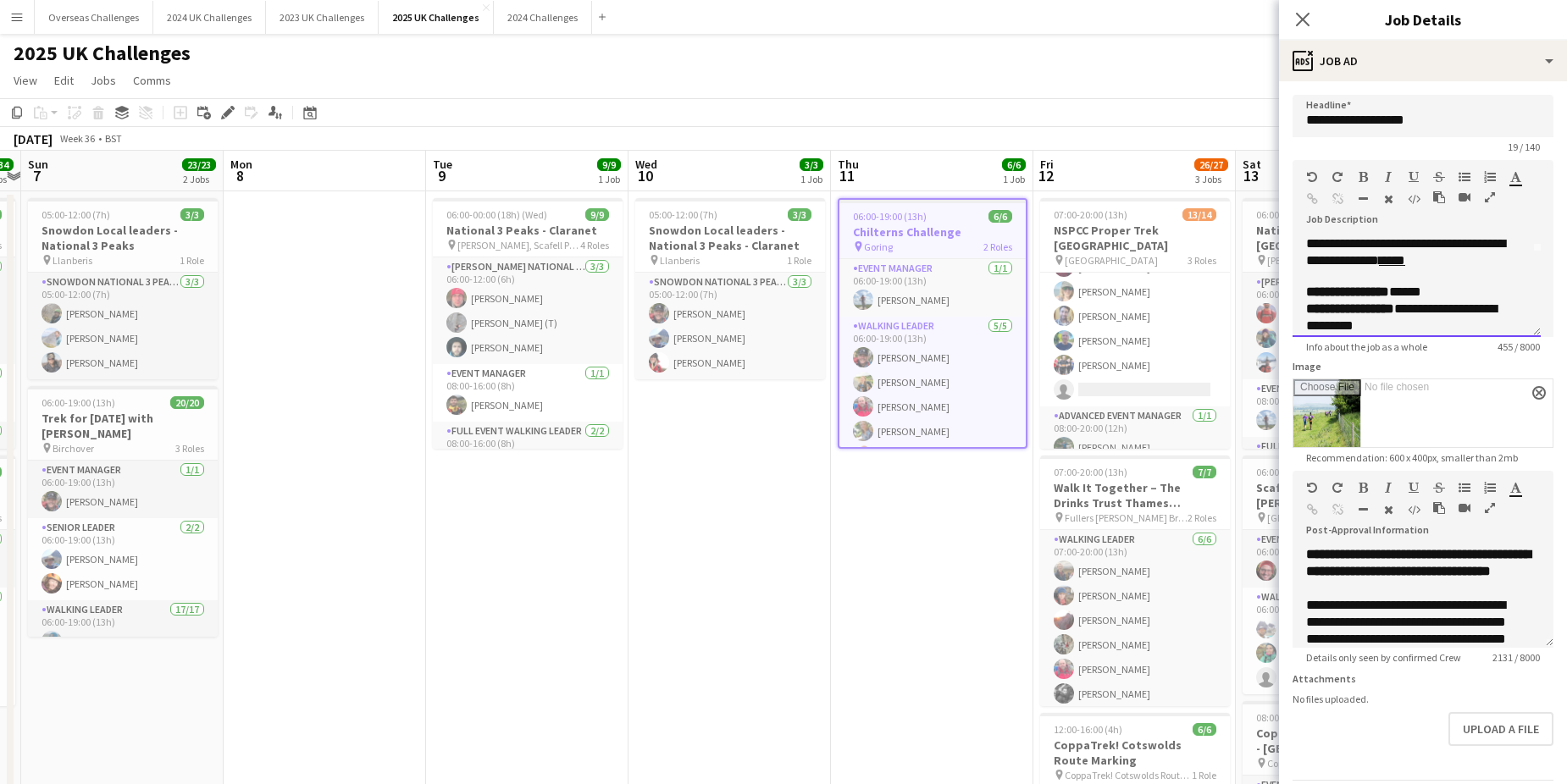
click at [1405, 262] on link "*****" at bounding box center [1392, 260] width 26 height 12
click at [1405, 260] on link "*****" at bounding box center [1392, 260] width 26 height 12
click at [1405, 259] on link "*****" at bounding box center [1392, 260] width 26 height 12
click at [1405, 256] on link "*****" at bounding box center [1392, 260] width 26 height 12
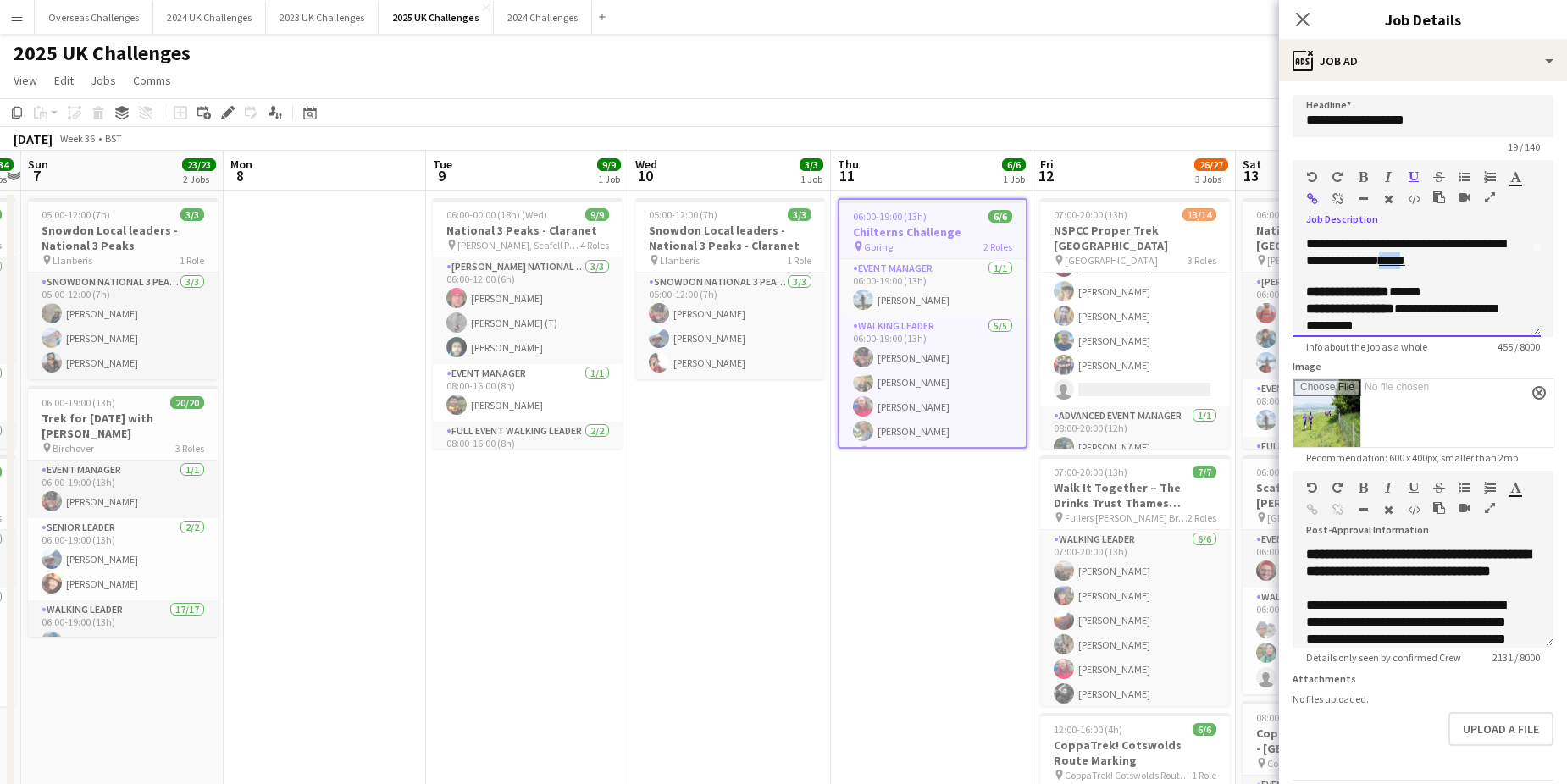
click at [1405, 256] on link "*****" at bounding box center [1392, 260] width 26 height 12
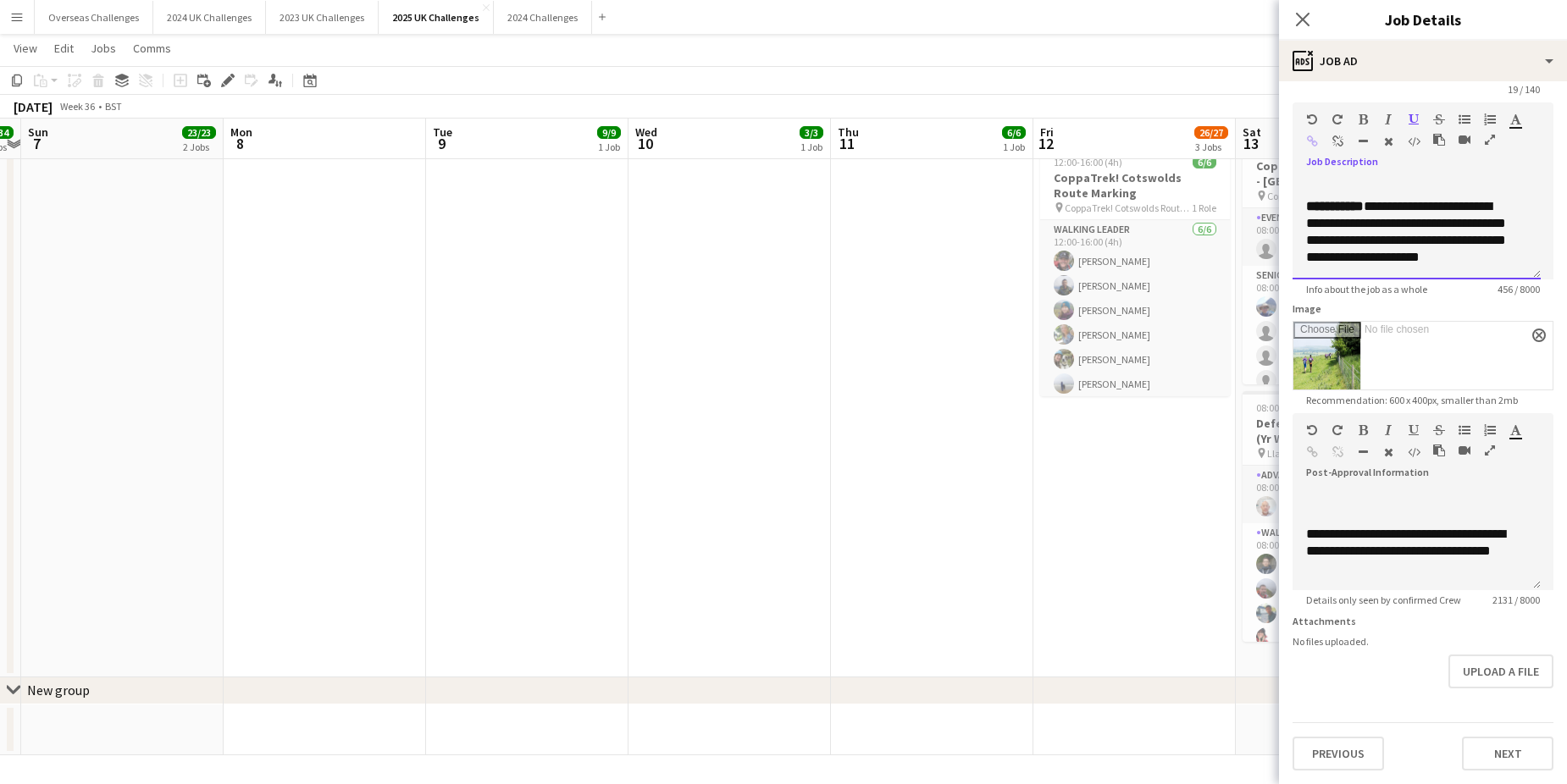
scroll to position [101, 0]
